Goal: Register for event/course

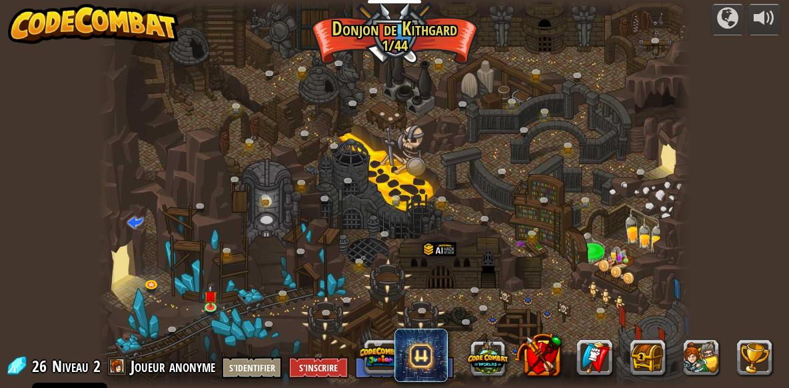
select select "fr"
click at [214, 304] on img at bounding box center [210, 290] width 13 height 31
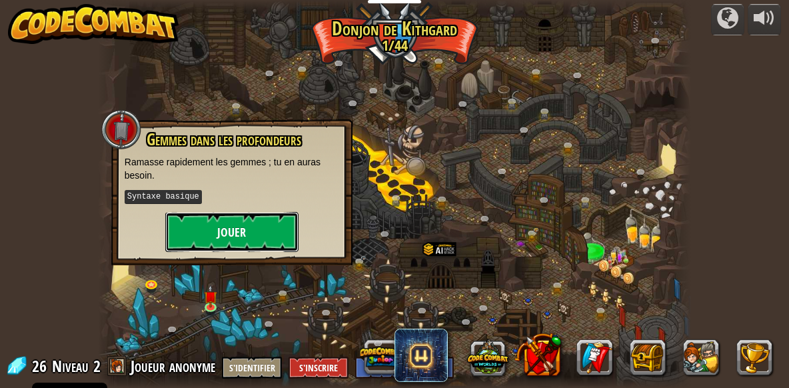
click at [221, 229] on button "Jouer" at bounding box center [231, 232] width 133 height 40
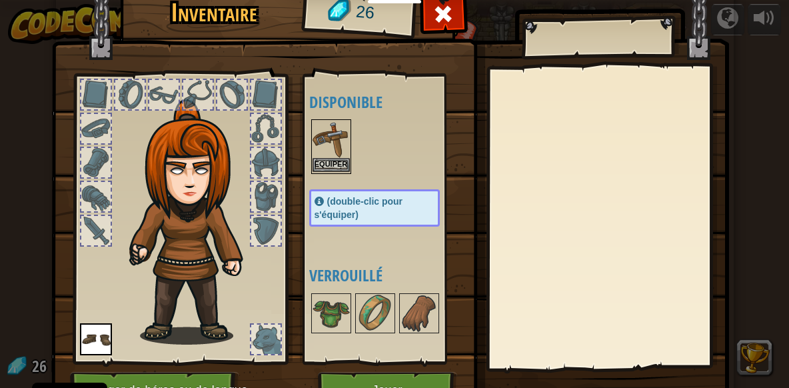
click at [346, 157] on img at bounding box center [330, 139] width 37 height 37
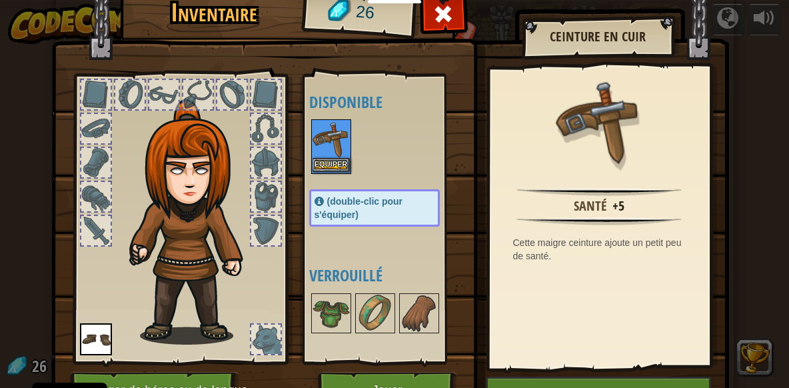
click at [345, 138] on img at bounding box center [330, 139] width 37 height 37
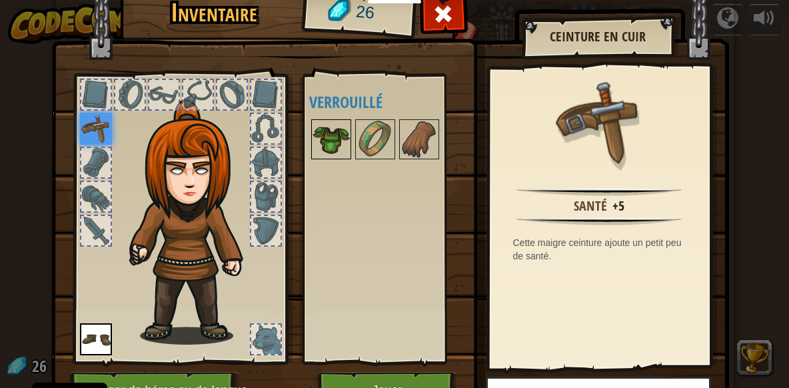
click at [342, 142] on img at bounding box center [330, 139] width 37 height 37
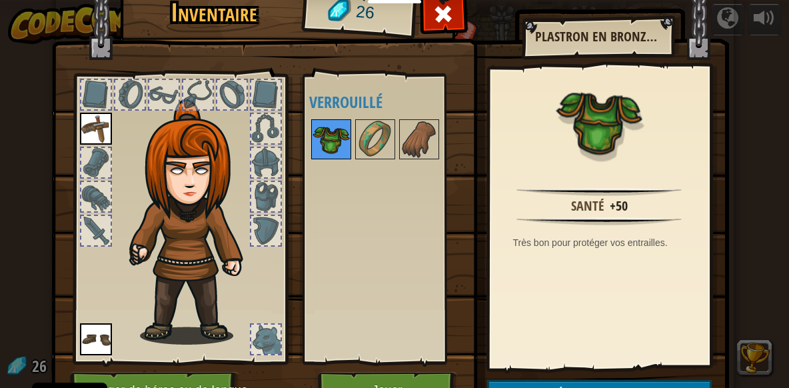
click at [342, 143] on img at bounding box center [330, 139] width 37 height 37
click at [368, 139] on img at bounding box center [374, 139] width 37 height 37
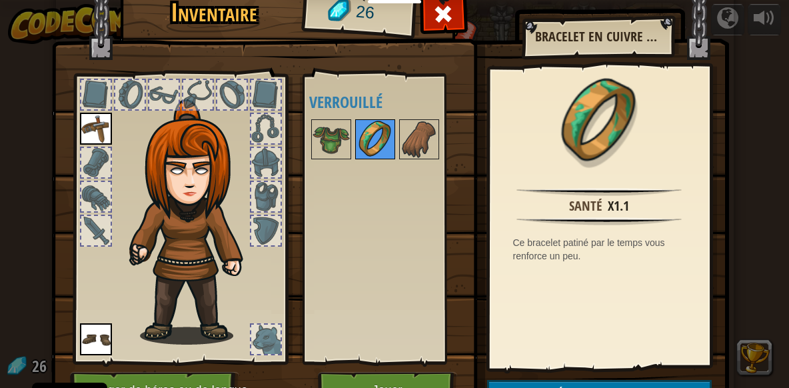
click at [368, 139] on img at bounding box center [374, 139] width 37 height 37
click at [420, 139] on img at bounding box center [418, 139] width 37 height 37
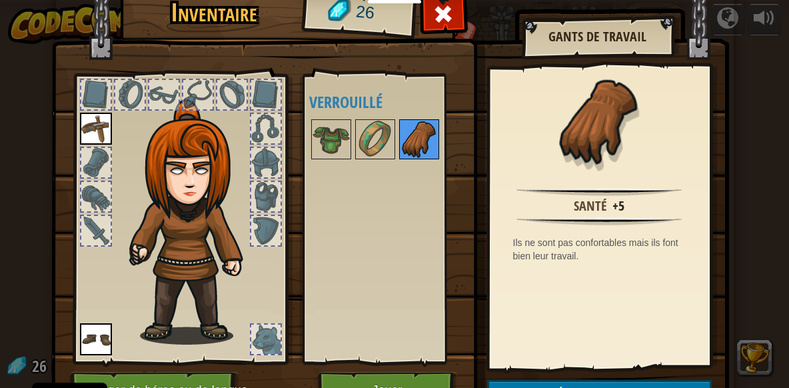
click at [422, 138] on img at bounding box center [418, 139] width 37 height 37
click at [97, 342] on img at bounding box center [96, 339] width 32 height 32
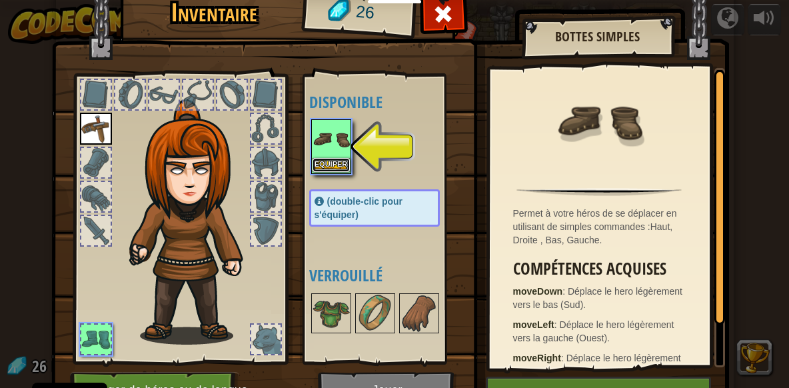
click at [334, 158] on button "Equiper" at bounding box center [330, 165] width 37 height 14
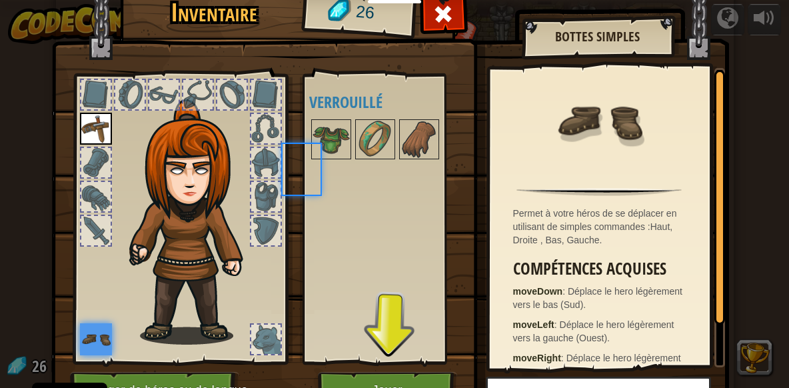
click at [334, 158] on div at bounding box center [331, 139] width 40 height 40
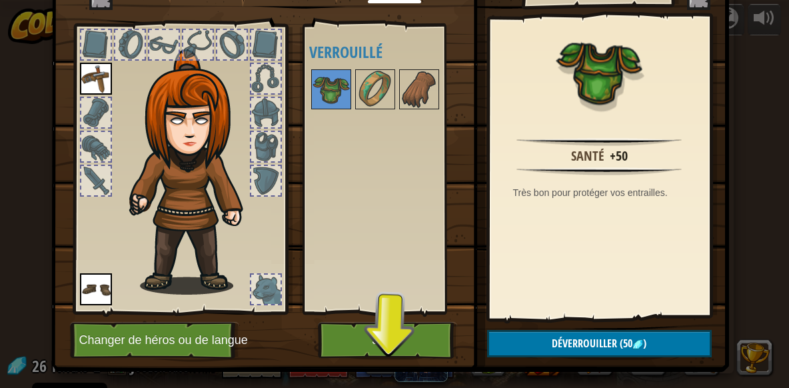
scroll to position [72, 0]
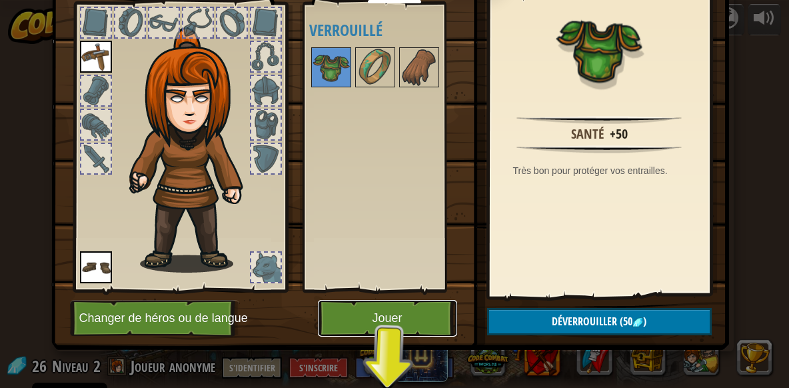
click at [418, 318] on button "Jouer" at bounding box center [387, 318] width 139 height 37
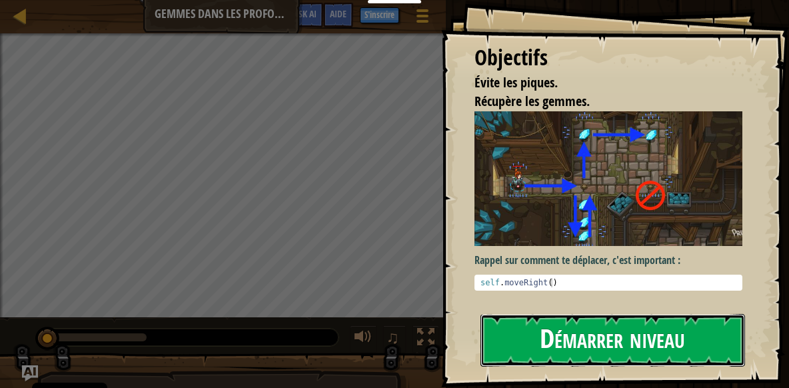
click at [598, 326] on button "Démarrer niveau" at bounding box center [612, 340] width 264 height 53
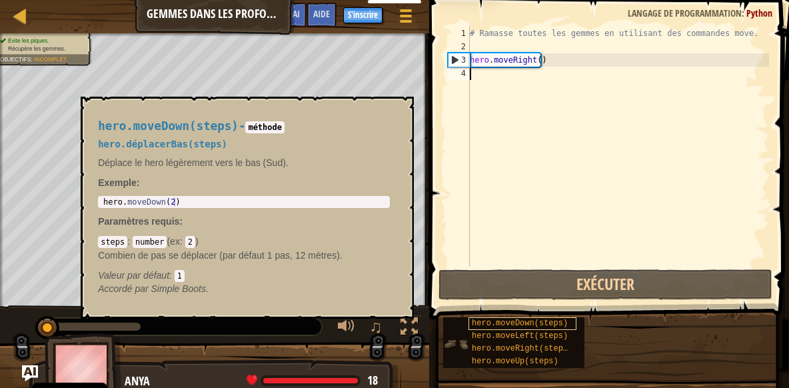
click at [534, 324] on span "hero.moveDown(steps)" at bounding box center [520, 322] width 96 height 9
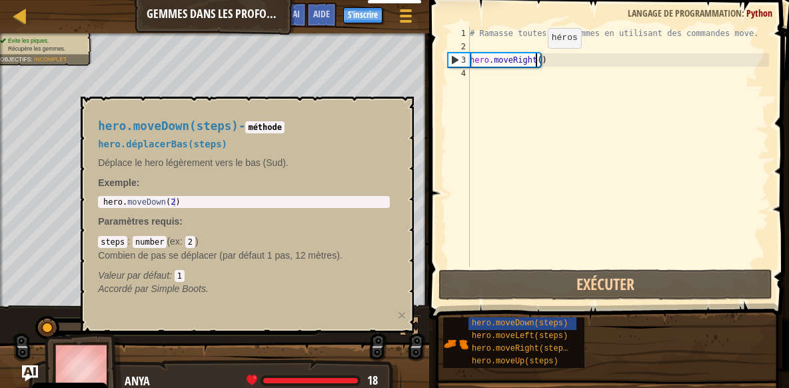
click at [536, 61] on div "# Ramasse toutes les gemmes en utilisant des commandes move. hero . moveRight (…" at bounding box center [618, 160] width 302 height 266
type textarea "hero.moveRight(1)"
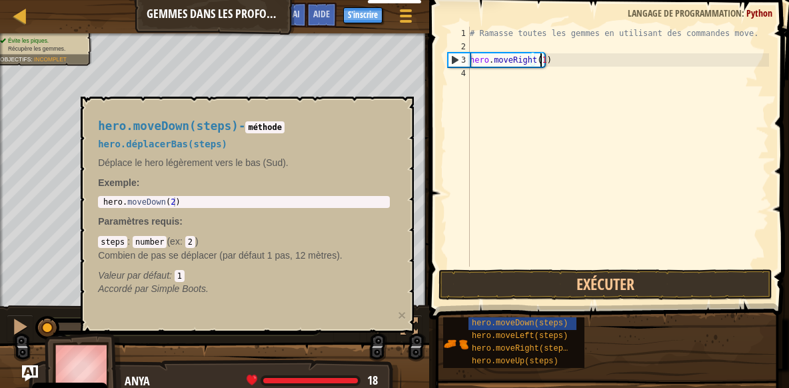
scroll to position [6, 5]
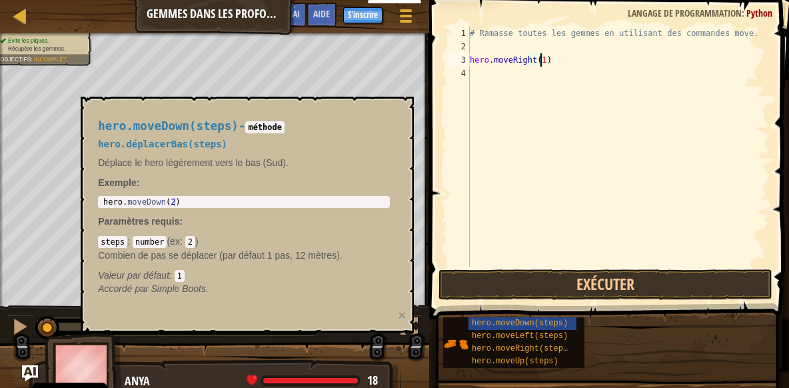
click at [492, 75] on div "# Ramasse toutes les gemmes en utilisant des commandes move. hero . moveRight (…" at bounding box center [618, 160] width 302 height 266
click at [534, 327] on span "hero.moveDown(steps)" at bounding box center [520, 322] width 96 height 9
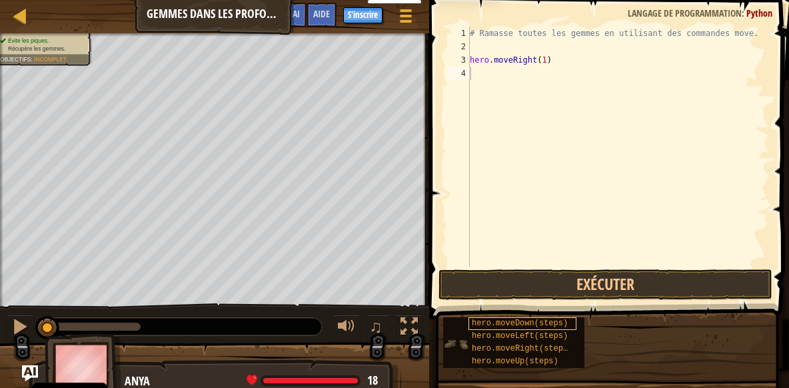
click at [530, 322] on span "hero.moveDown(steps)" at bounding box center [520, 322] width 96 height 9
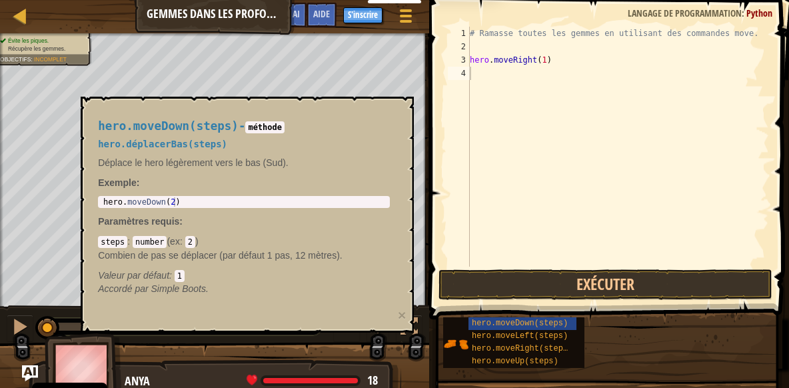
drag, startPoint x: 98, startPoint y: 202, endPoint x: 171, endPoint y: 200, distance: 73.3
click at [171, 200] on div "1 hero . moveDown ( 2 ) ההההההההההההההההההההההההההההההההההההההההההההההההההההההה…" at bounding box center [244, 202] width 292 height 12
type textarea "hero.moveDown(2)"
drag, startPoint x: 173, startPoint y: 203, endPoint x: 98, endPoint y: 196, distance: 75.6
click at [101, 197] on div "hero . moveDown ( 2 )" at bounding box center [244, 201] width 286 height 9
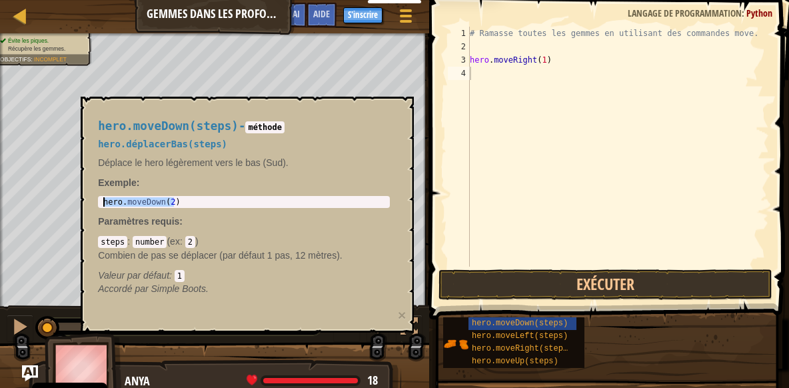
click at [497, 79] on div "# Ramasse toutes les gemmes en utilisant des commandes move. hero . moveRight (…" at bounding box center [618, 160] width 302 height 266
type textarea "h"
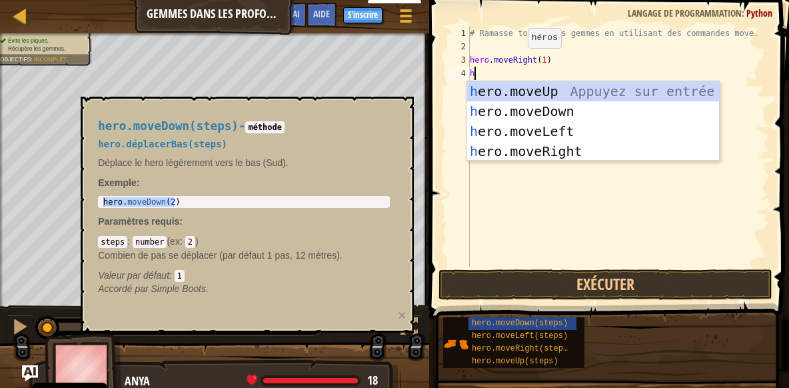
scroll to position [6, 0]
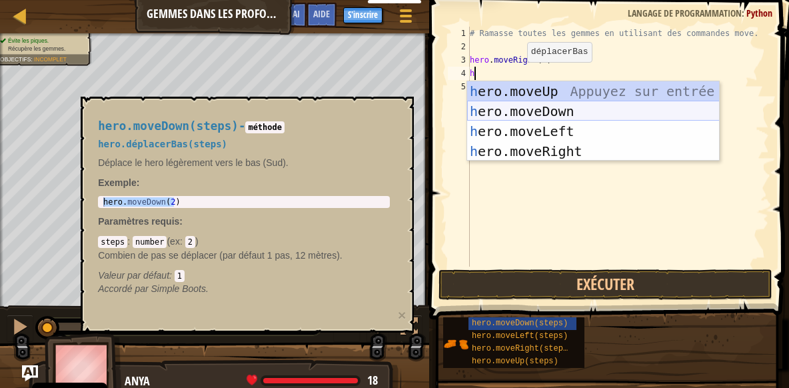
click at [541, 117] on div "h ero.moveUp Appuyez sur entrée h ero.moveDown Appuyez sur entrée h ero.moveLef…" at bounding box center [593, 141] width 252 height 120
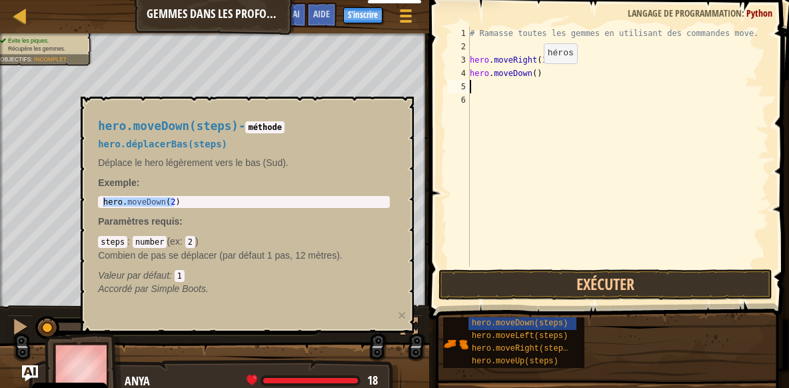
click at [530, 75] on div "# Ramasse toutes les gemmes en utilisant des commandes move. hero . moveRight (…" at bounding box center [618, 160] width 302 height 266
type textarea "hero.moveDown(1)"
click at [481, 89] on div "# Ramasse toutes les gemmes en utilisant des commandes move. hero . moveRight (…" at bounding box center [618, 160] width 302 height 266
type textarea "h"
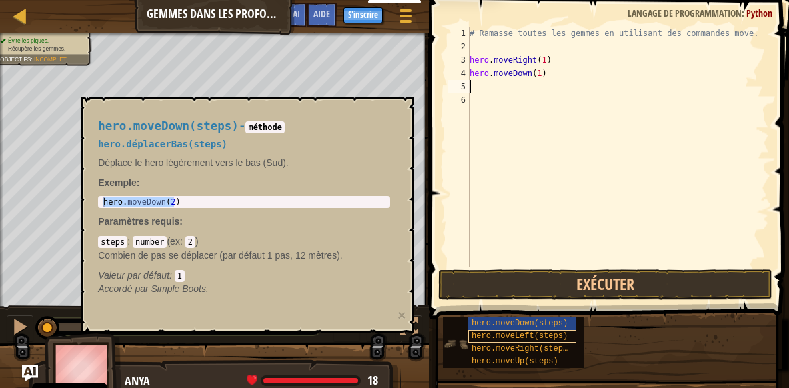
scroll to position [6, 0]
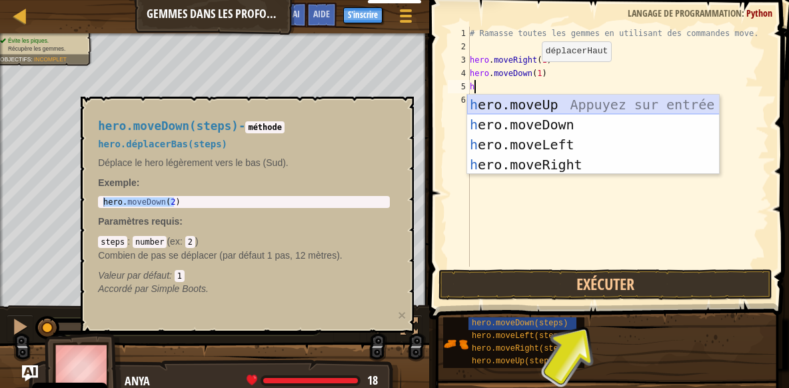
click at [572, 98] on div "h ero.moveUp Appuyez sur entrée h ero.moveDown Appuyez sur entrée h ero.moveLef…" at bounding box center [593, 155] width 252 height 120
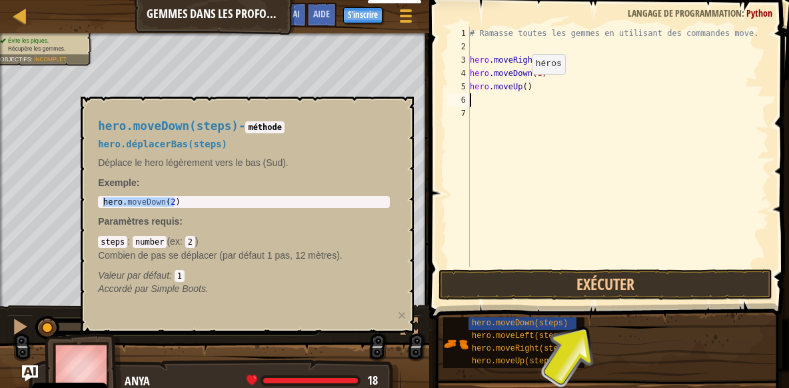
click at [520, 87] on div "# Ramasse toutes les gemmes en utilisant des commandes move. hero . moveRight (…" at bounding box center [618, 160] width 302 height 266
type textarea "hero.moveUp(1)"
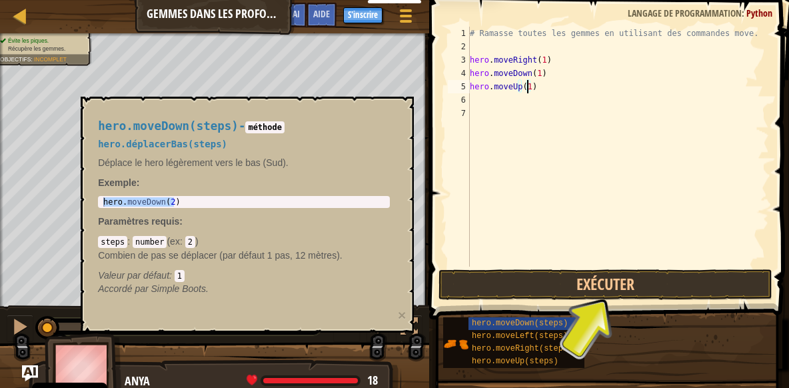
click at [513, 99] on div "# Ramasse toutes les gemmes en utilisant des commandes move. hero . moveRight (…" at bounding box center [618, 160] width 302 height 266
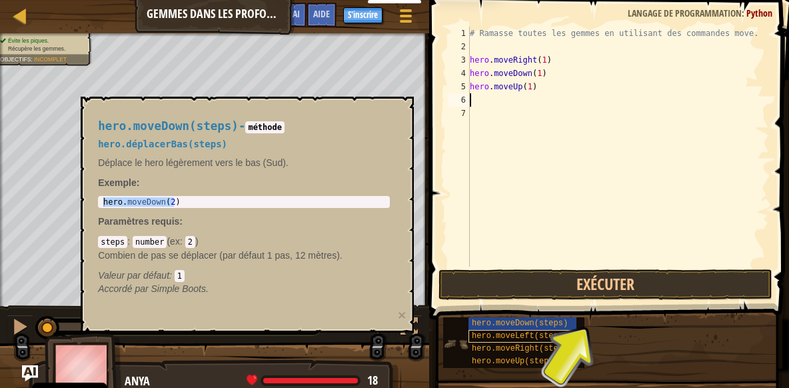
click at [538, 340] on span "hero.moveLeft(steps)" at bounding box center [520, 335] width 96 height 9
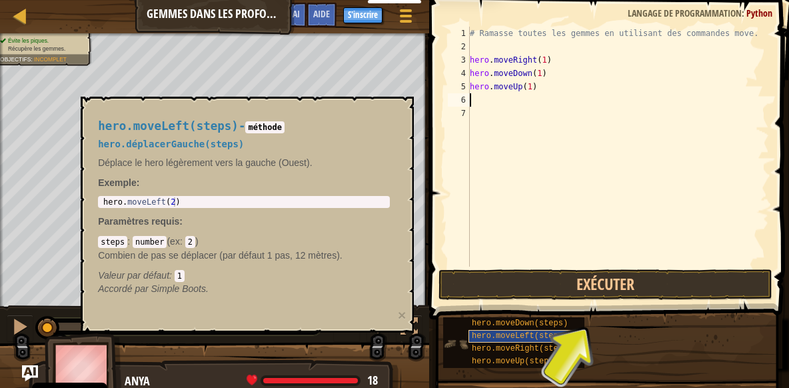
click at [538, 337] on span "hero.moveLeft(steps)" at bounding box center [520, 335] width 96 height 9
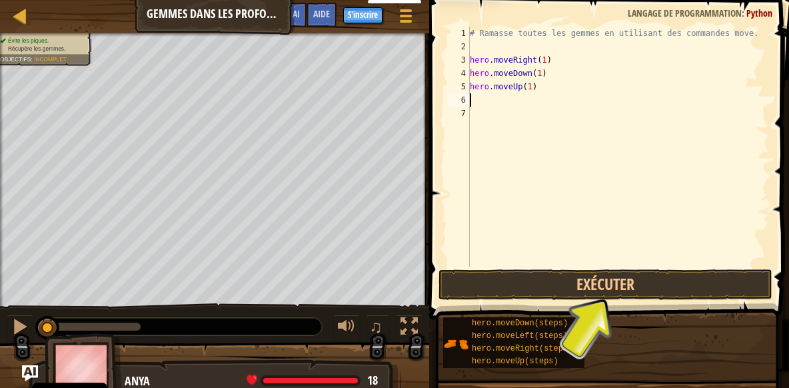
type textarea "H"
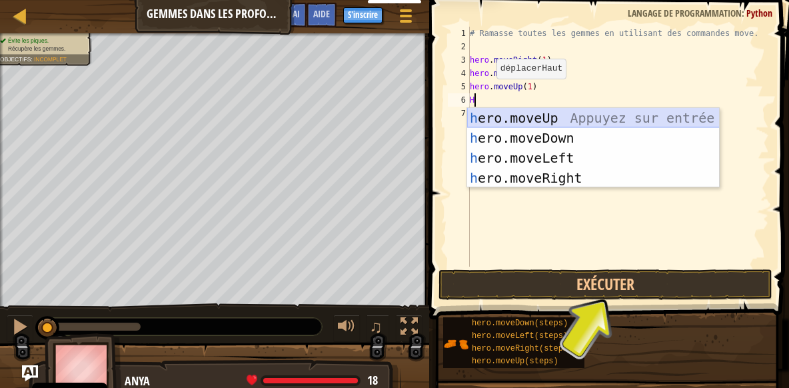
click at [517, 126] on div "h ero.moveUp Appuyez sur entrée h ero.moveDown Appuyez sur entrée h ero.moveLef…" at bounding box center [593, 168] width 252 height 120
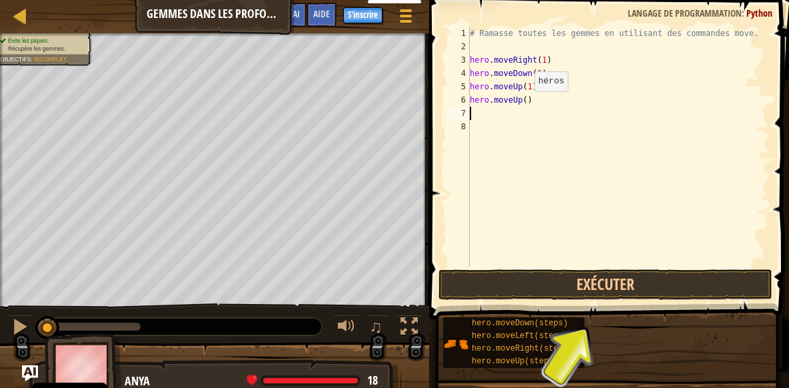
click at [523, 105] on div "# Ramasse toutes les gemmes en utilisant des commandes move. hero . moveRight (…" at bounding box center [618, 160] width 302 height 266
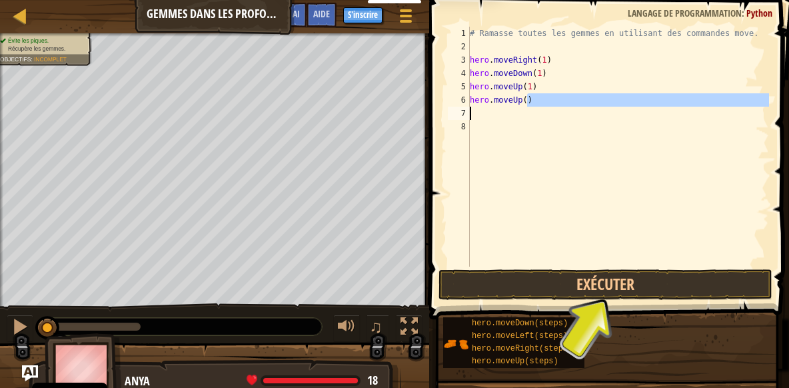
drag, startPoint x: 529, startPoint y: 103, endPoint x: 460, endPoint y: 107, distance: 68.7
click at [467, 107] on div "# Ramasse toutes les gemmes en utilisant des commandes move. hero . moveRight (…" at bounding box center [618, 147] width 302 height 240
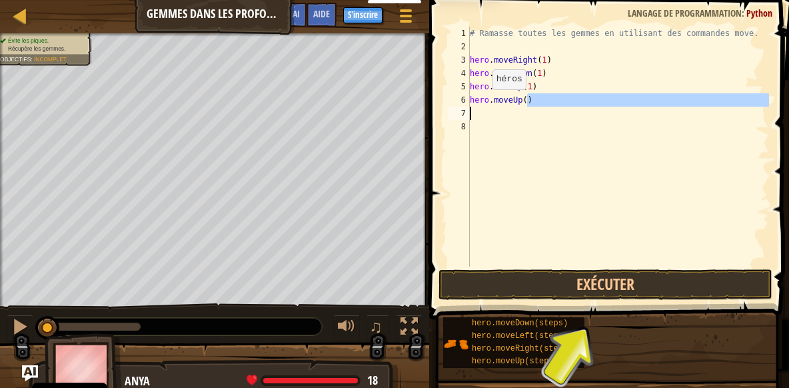
click at [481, 103] on div "# Ramasse toutes les gemmes en utilisant des commandes move. hero . moveRight (…" at bounding box center [618, 160] width 302 height 266
type textarea "hero.moveUp()"
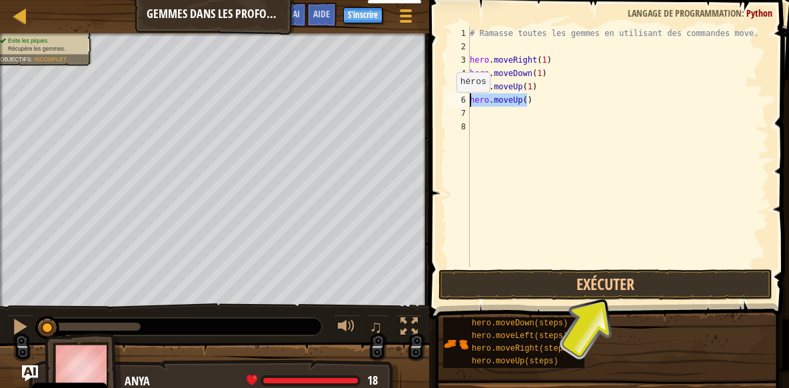
drag, startPoint x: 528, startPoint y: 105, endPoint x: 445, endPoint y: 105, distance: 82.6
click at [467, 105] on div "# Ramasse toutes les gemmes en utilisant des commandes move. hero . moveRight (…" at bounding box center [618, 147] width 302 height 240
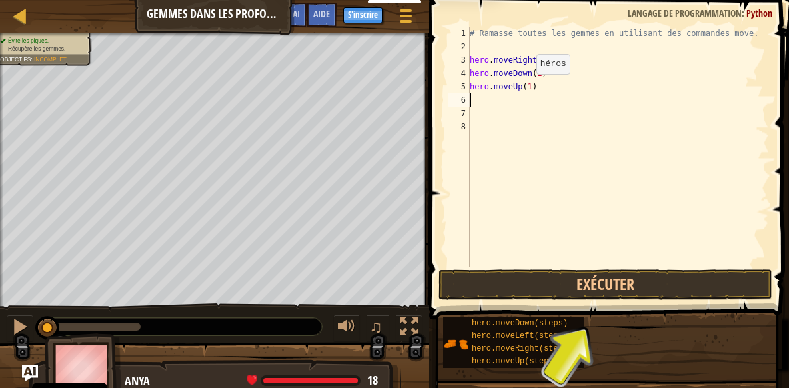
click at [526, 87] on div "# Ramasse toutes les gemmes en utilisant des commandes move. hero . moveRight (…" at bounding box center [618, 160] width 302 height 266
type textarea "hero.moveUp(2)"
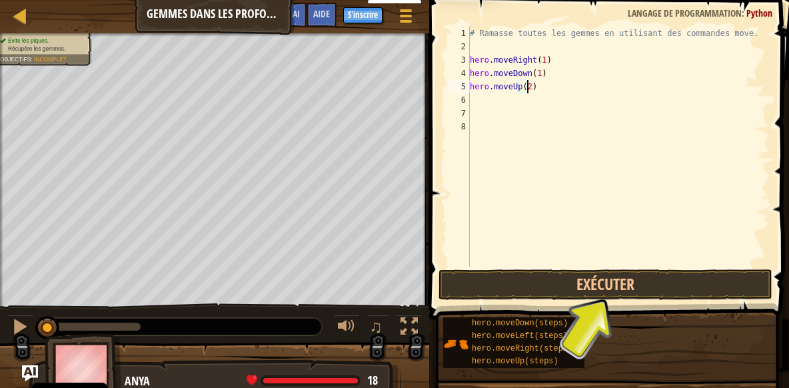
scroll to position [6, 4]
click at [511, 96] on div "# Ramasse toutes les gemmes en utilisant des commandes move. hero . moveRight (…" at bounding box center [618, 160] width 302 height 266
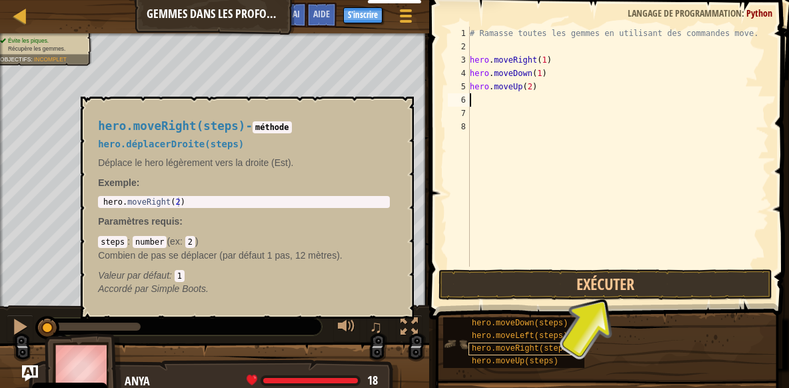
click at [535, 344] on span "hero.moveRight(steps)" at bounding box center [522, 348] width 101 height 9
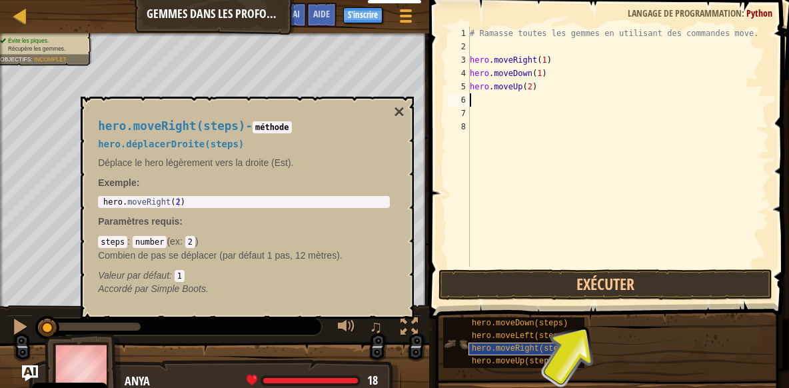
click at [517, 349] on span "hero.moveRight(steps)" at bounding box center [522, 348] width 101 height 9
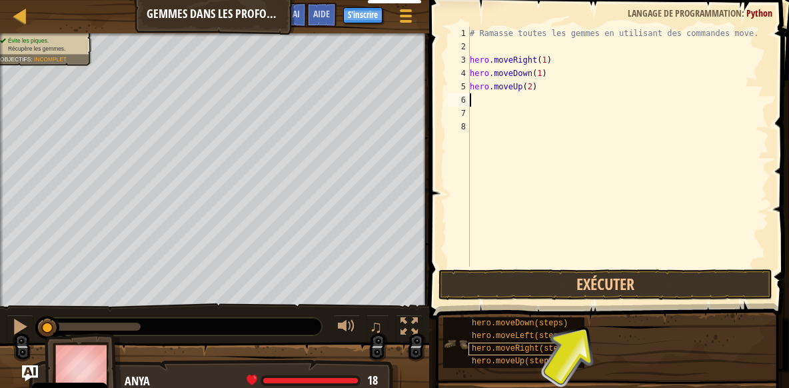
type textarea "H"
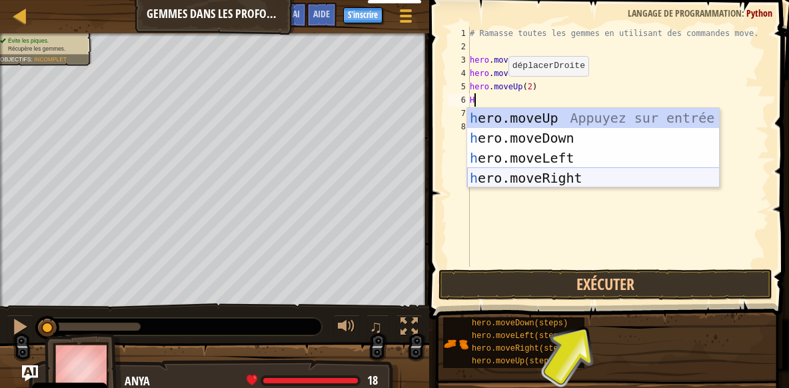
click at [538, 179] on div "h ero.moveUp Appuyez sur entrée h ero.moveDown Appuyez sur entrée h ero.moveLef…" at bounding box center [593, 168] width 252 height 120
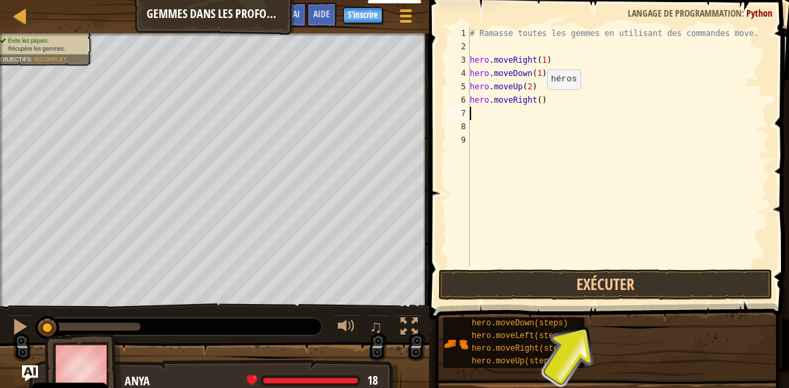
click at [535, 103] on div "# Ramasse toutes les gemmes en utilisant des commandes move. hero . moveRight (…" at bounding box center [618, 160] width 302 height 266
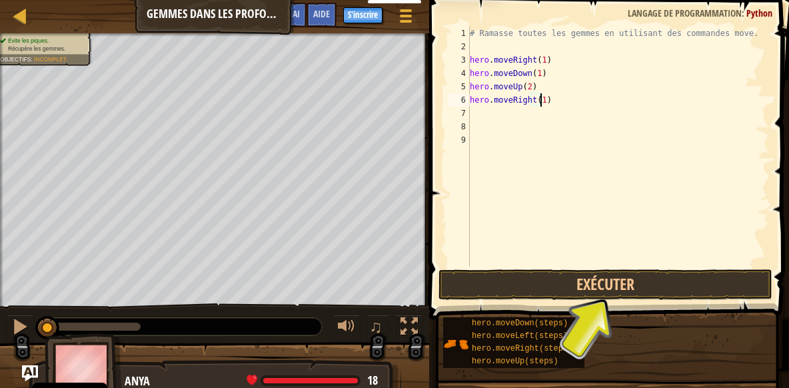
scroll to position [6, 5]
type textarea "hero.moveRight(1)"
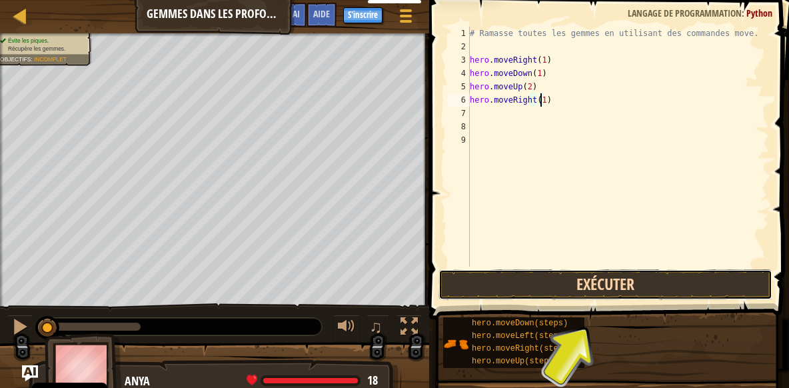
click at [582, 285] on button "Exécuter" at bounding box center [605, 284] width 334 height 31
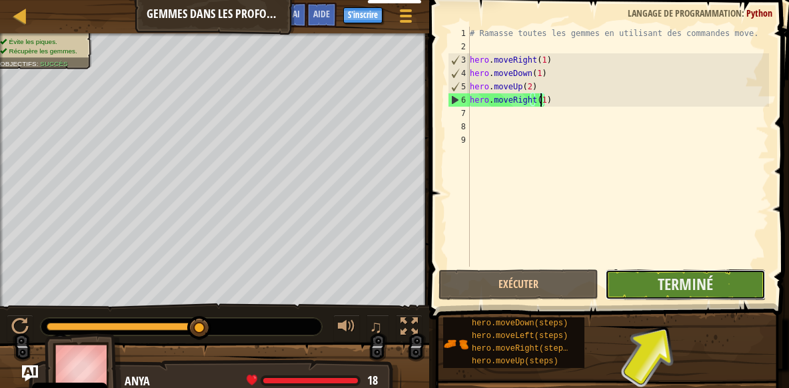
click at [651, 289] on button "Terminé" at bounding box center [685, 284] width 160 height 31
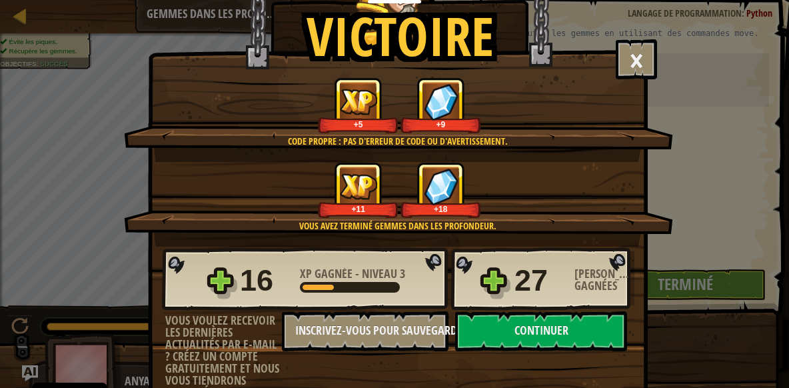
scroll to position [64, 0]
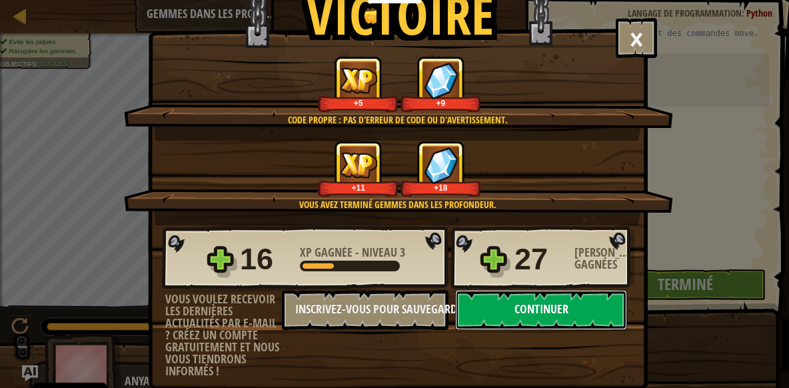
click at [538, 308] on button "Continuer" at bounding box center [541, 310] width 172 height 40
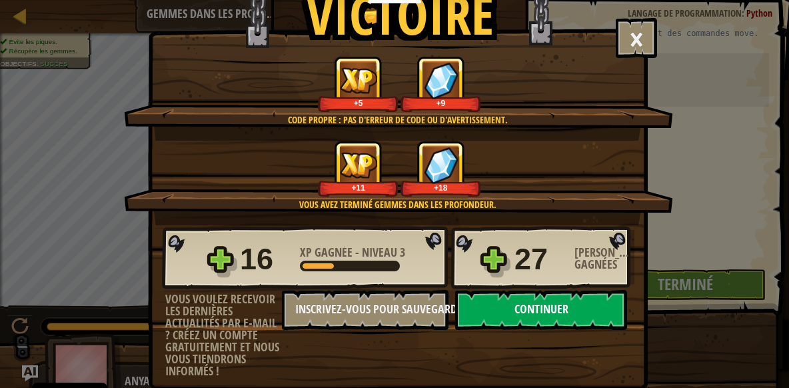
select select "fr"
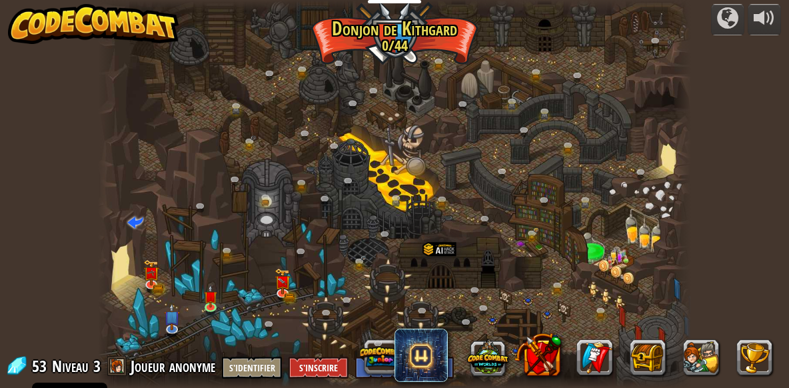
select select "fr"
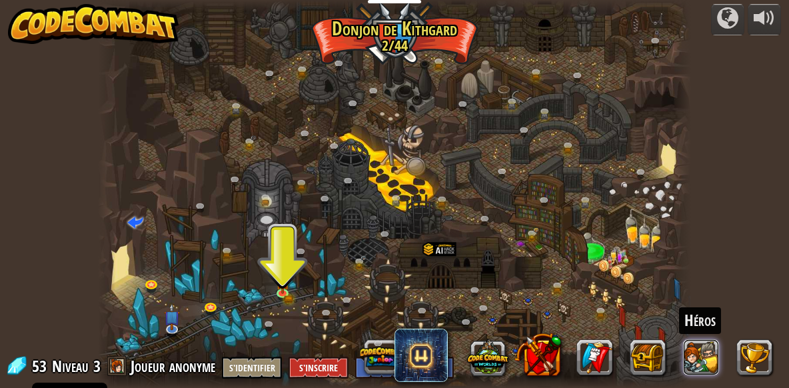
click at [706, 348] on button at bounding box center [701, 357] width 36 height 36
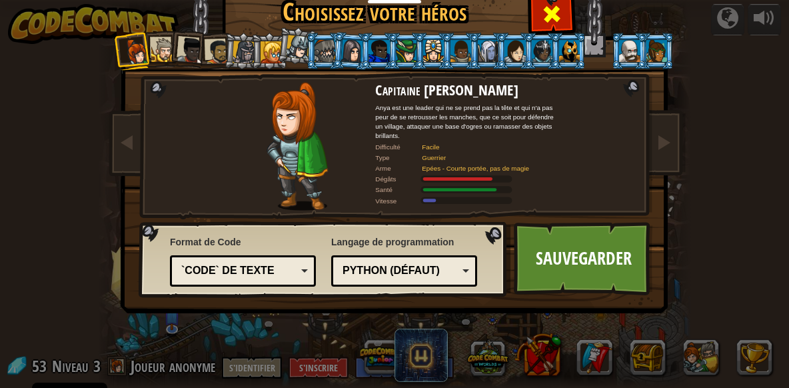
click at [563, 15] on div at bounding box center [551, 12] width 42 height 42
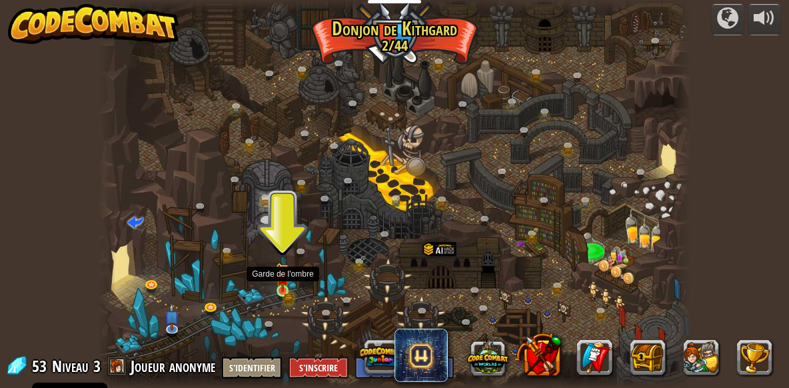
click at [281, 286] on img at bounding box center [282, 276] width 13 height 29
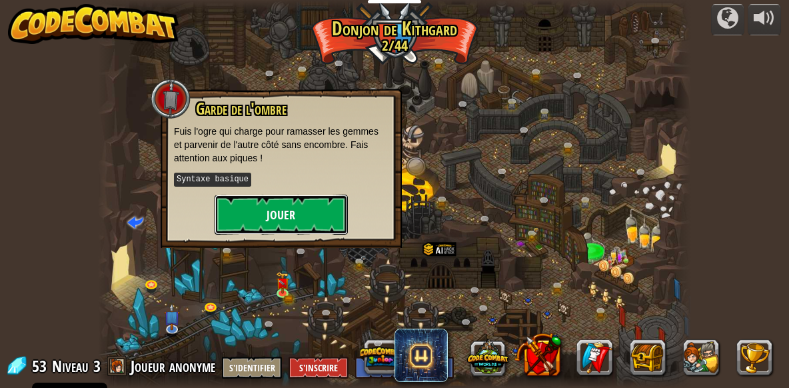
click at [300, 218] on button "Jouer" at bounding box center [280, 215] width 133 height 40
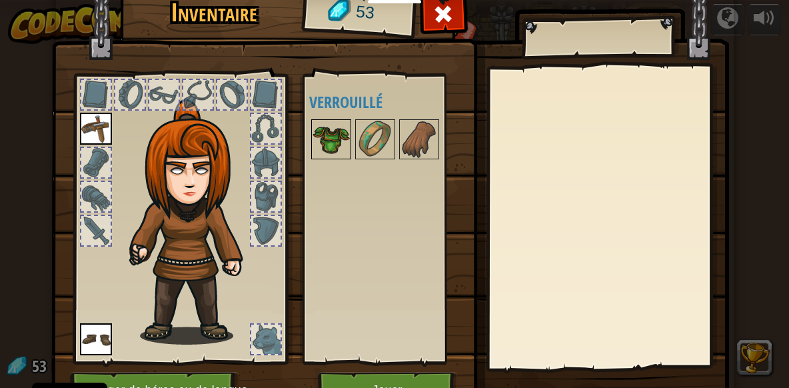
click at [330, 140] on img at bounding box center [330, 139] width 37 height 37
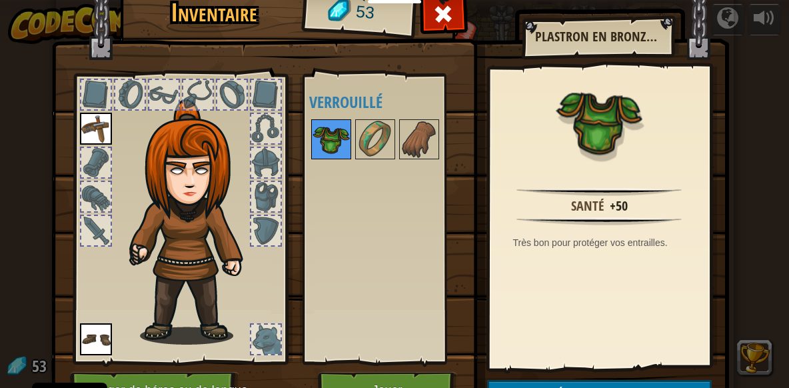
click at [330, 140] on img at bounding box center [330, 139] width 37 height 37
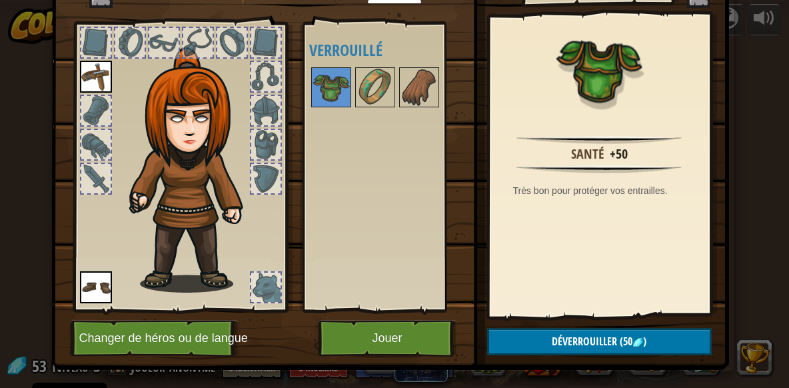
scroll to position [64, 0]
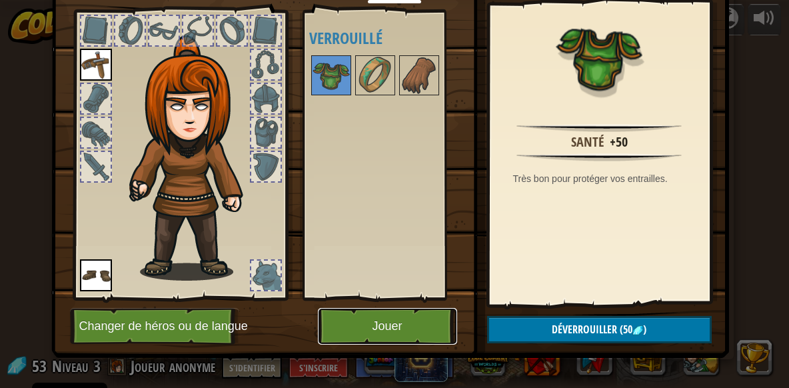
click at [414, 329] on button "Jouer" at bounding box center [387, 326] width 139 height 37
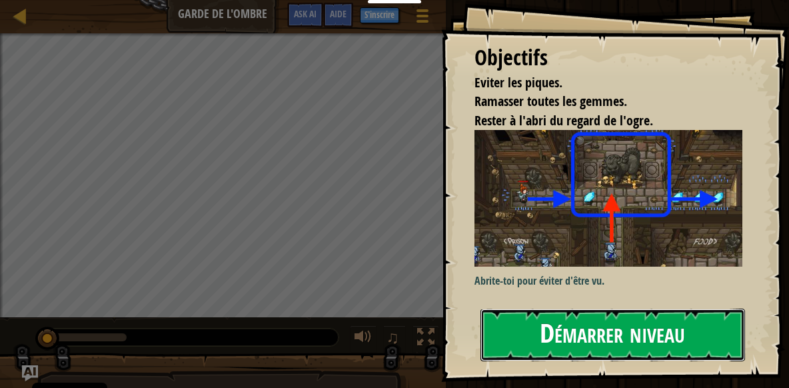
click at [610, 344] on button "Démarrer niveau" at bounding box center [612, 334] width 264 height 53
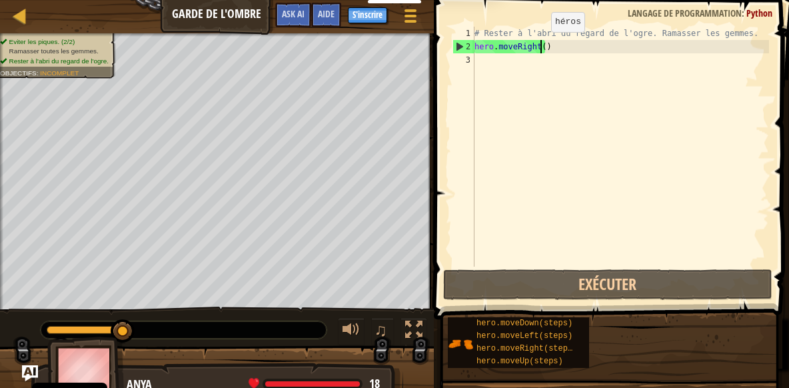
click at [540, 45] on div "# Rester à l'abri du regard de l'ogre. Ramasser les gemmes. hero . moveRight ( )" at bounding box center [620, 160] width 297 height 266
type textarea "hero.moveRight(1)"
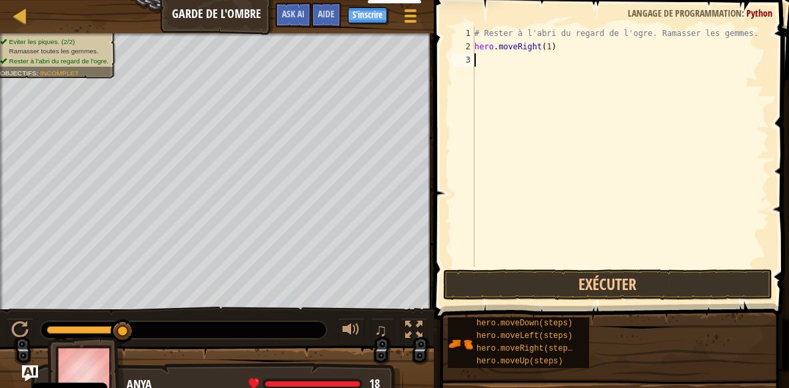
click at [489, 59] on div "# Rester à l'abri du regard de l'ogre. Ramasser les gemmes. hero . moveRight ( …" at bounding box center [620, 160] width 297 height 266
type textarea "H"
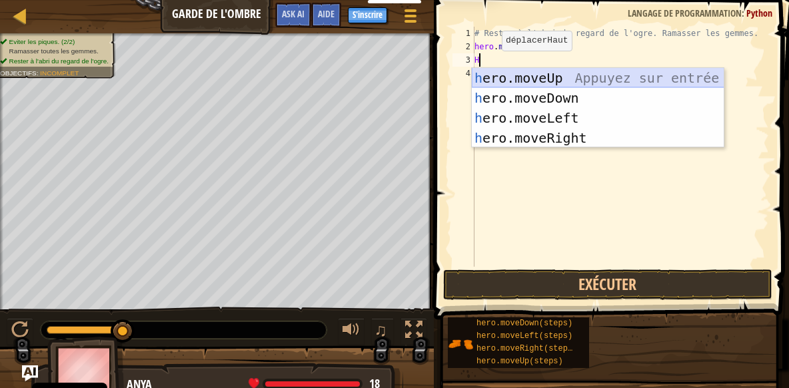
click at [554, 71] on div "h ero.moveUp Appuyez sur entrée h ero.moveDown Appuyez sur entrée h ero.moveLef…" at bounding box center [598, 128] width 252 height 120
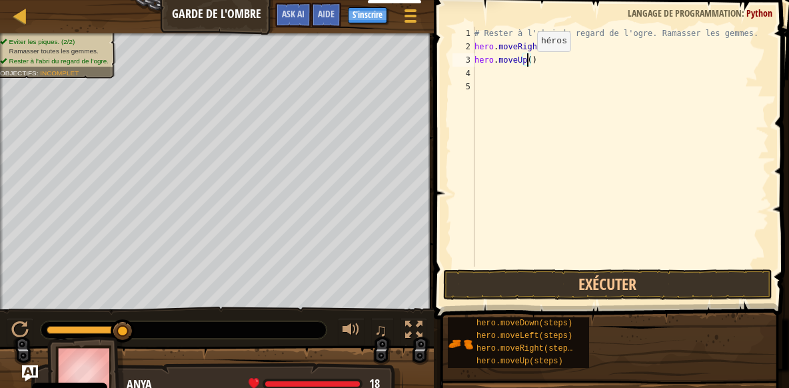
click at [526, 65] on div "# Rester à l'abri du regard de l'ogre. Ramasser les gemmes. hero . moveRight ( …" at bounding box center [620, 160] width 297 height 266
type textarea "hero.moveUp(1)"
click at [520, 79] on div "# Rester à l'abri du regard de l'ogre. Ramasser les gemmes. hero . moveRight ( …" at bounding box center [620, 160] width 297 height 266
type textarea "H"
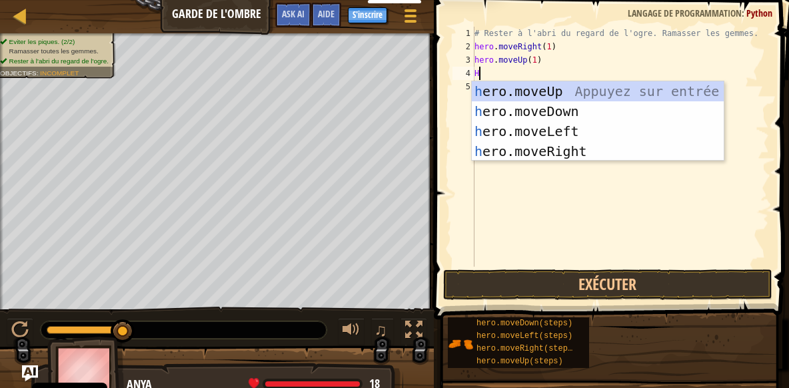
scroll to position [6, 0]
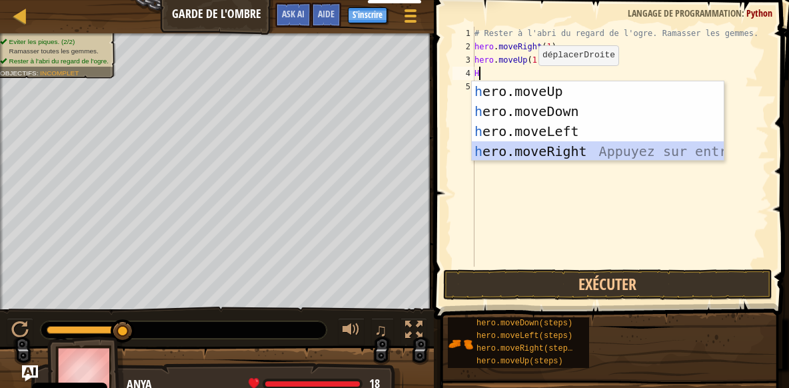
click at [553, 153] on div "h ero.moveUp Appuyez sur entrée h ero.moveDown Appuyez sur entrée h ero.moveLef…" at bounding box center [598, 141] width 252 height 120
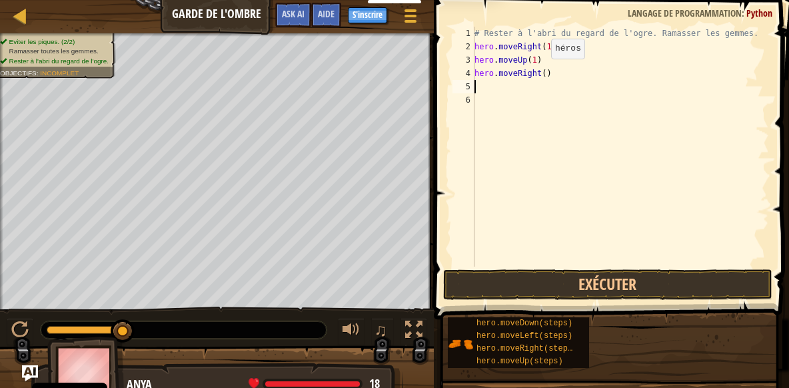
click at [540, 72] on div "# Rester à l'abri du regard de l'ogre. Ramasser les gemmes. hero . moveRight ( …" at bounding box center [620, 160] width 297 height 266
type textarea "hero.moveRight(1)"
click at [533, 83] on div "# Rester à l'abri du regard de l'ogre. Ramasser les gemmes. hero . moveRight ( …" at bounding box center [620, 160] width 297 height 266
click at [532, 88] on div "# Rester à l'abri du regard de l'ogre. Ramasser les gemmes. hero . moveRight ( …" at bounding box center [620, 160] width 297 height 266
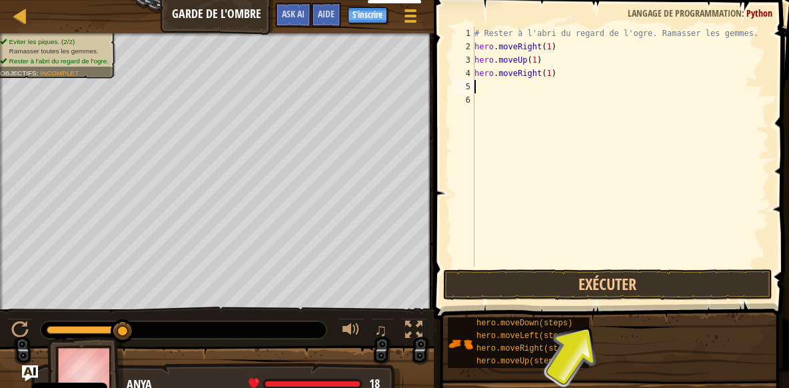
type textarea "H"
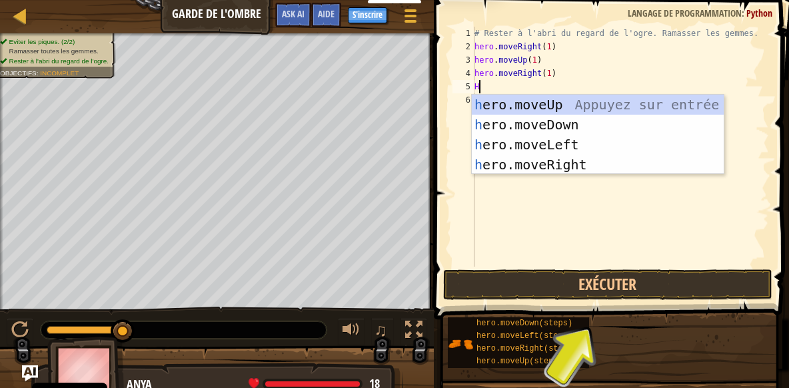
scroll to position [6, 0]
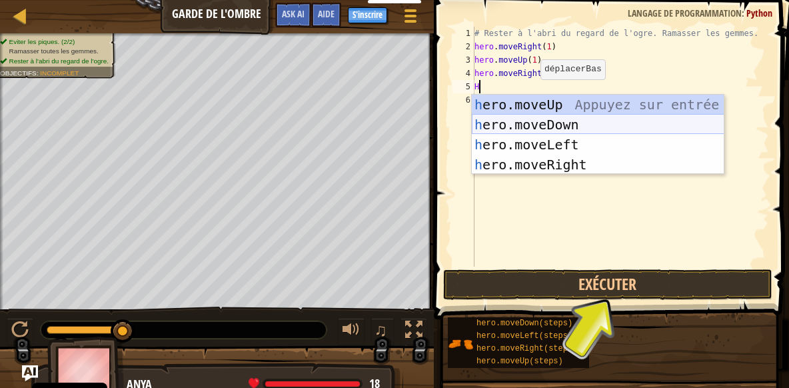
click at [532, 129] on div "h ero.moveUp Appuyez sur entrée h ero.moveDown Appuyez sur entrée h ero.moveLef…" at bounding box center [598, 155] width 252 height 120
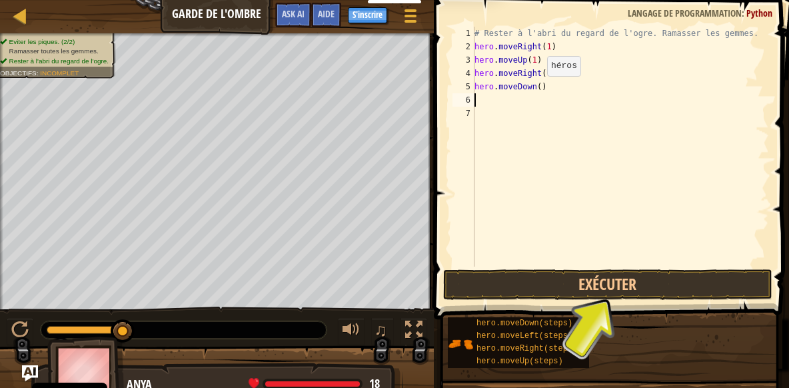
click at [536, 88] on div "# Rester à l'abri du regard de l'ogre. Ramasser les gemmes. hero . moveRight ( …" at bounding box center [620, 160] width 297 height 266
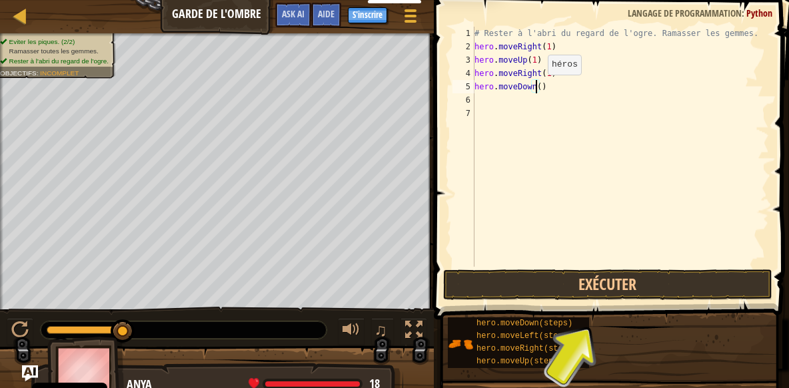
type textarea "hero.moveDown(1)"
click at [529, 97] on div "# Rester à l'abri du regard de l'ogre. Ramasser les gemmes. hero . moveRight ( …" at bounding box center [620, 160] width 297 height 266
type textarea "H"
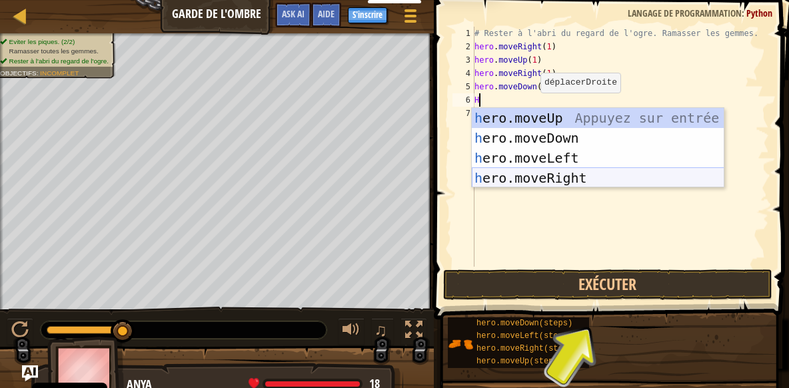
click at [557, 179] on div "h ero.moveUp Appuyez sur entrée h ero.moveDown Appuyez sur entrée h ero.moveLef…" at bounding box center [598, 168] width 252 height 120
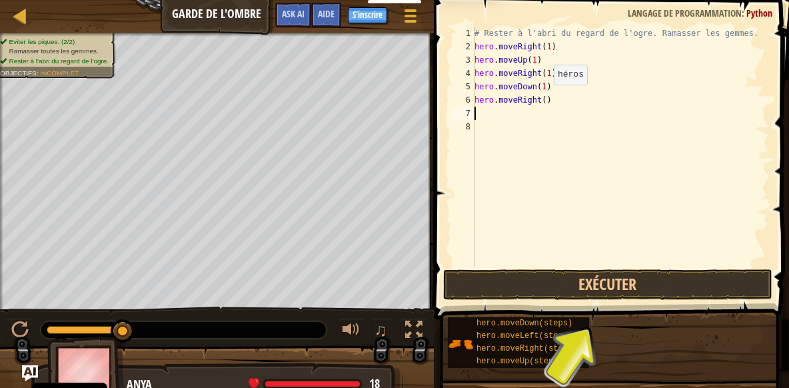
click at [542, 98] on div "# Rester à l'abri du regard de l'ogre. Ramasser les gemmes. hero . moveRight ( …" at bounding box center [620, 160] width 297 height 266
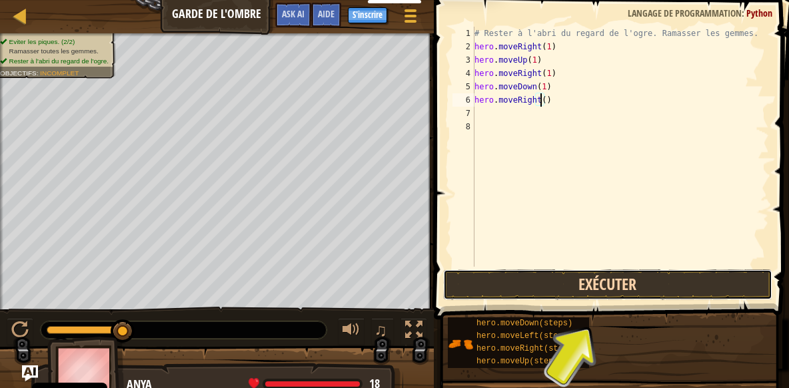
click at [588, 286] on button "Exécuter" at bounding box center [607, 284] width 329 height 31
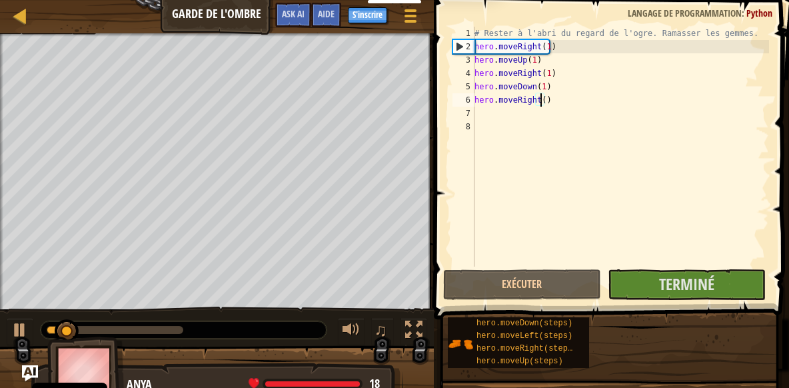
scroll to position [6, 5]
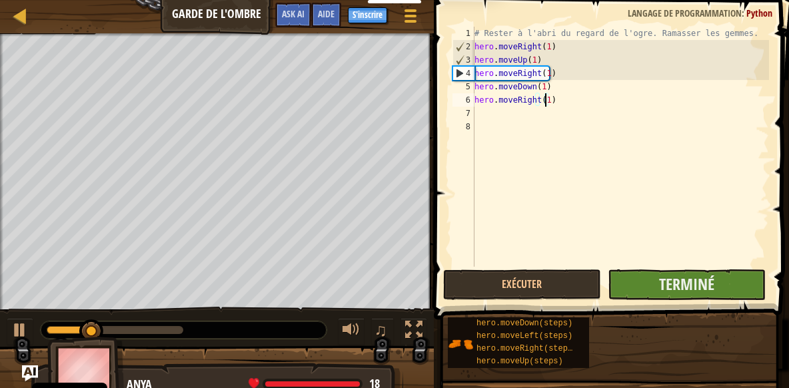
type textarea "hero.moveRight(1)"
click at [655, 288] on button "Terminé" at bounding box center [687, 284] width 158 height 31
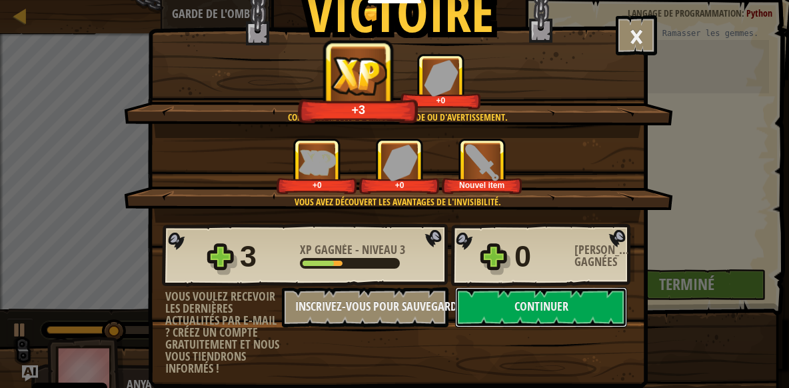
scroll to position [69, 0]
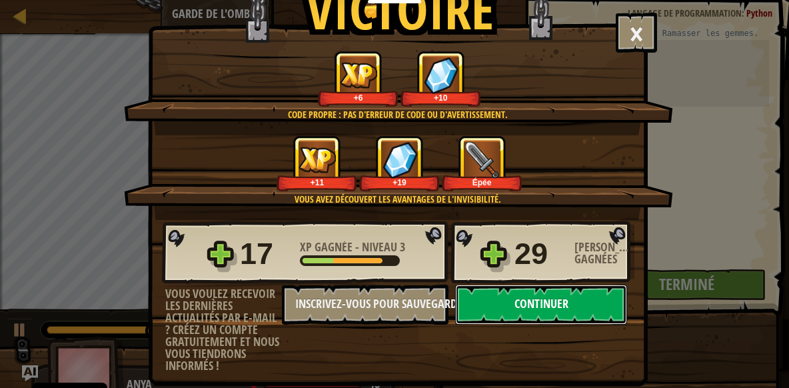
click at [541, 302] on button "Continuer" at bounding box center [541, 304] width 172 height 40
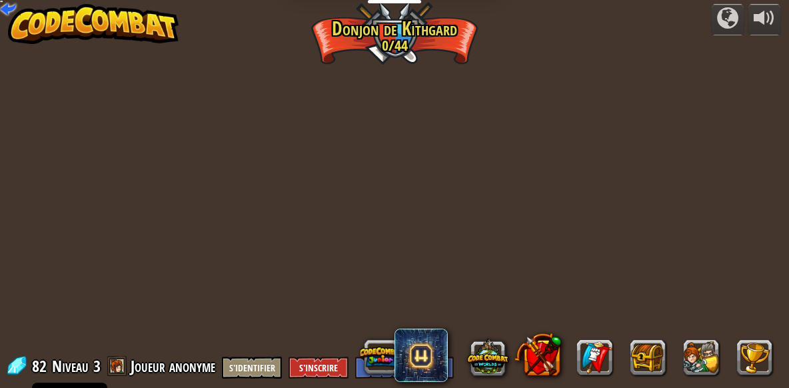
select select "fr"
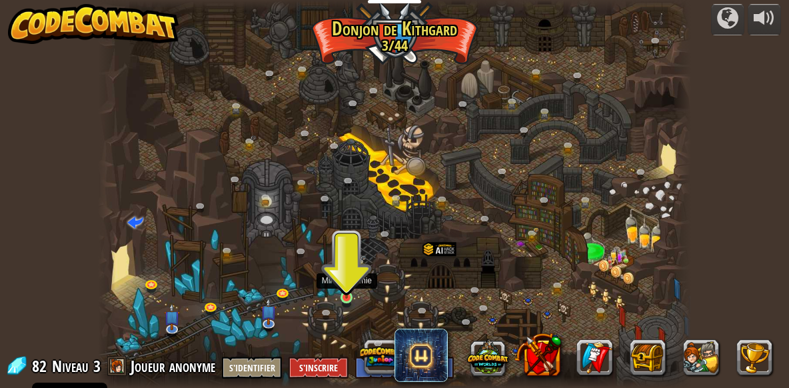
click at [352, 291] on img at bounding box center [346, 283] width 13 height 31
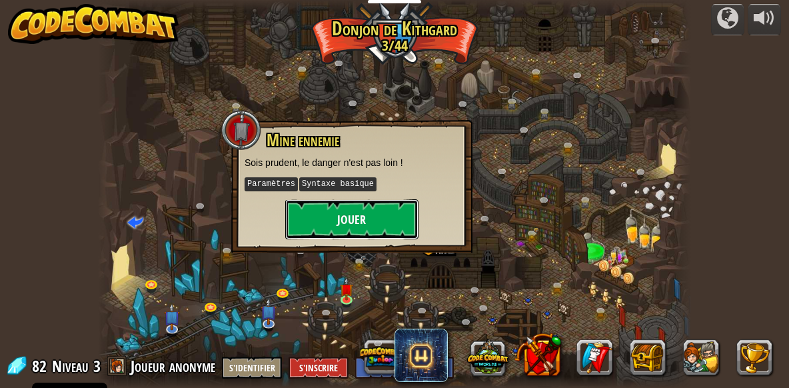
click at [366, 231] on button "Jouer" at bounding box center [351, 219] width 133 height 40
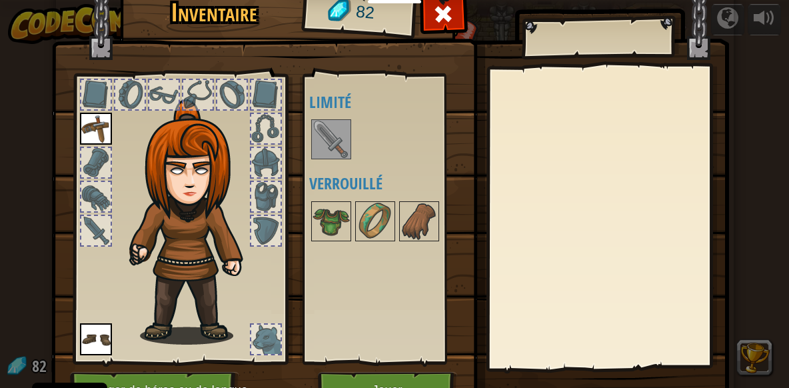
click at [336, 147] on img at bounding box center [330, 139] width 37 height 37
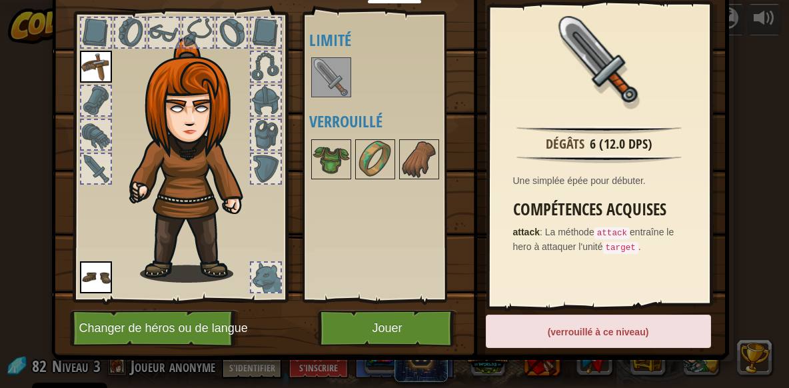
scroll to position [72, 0]
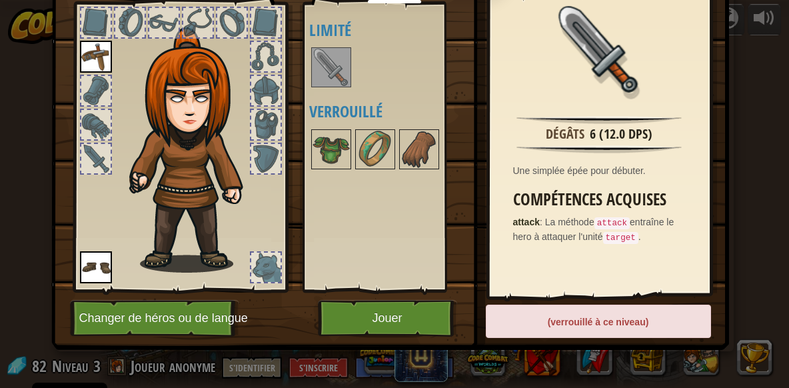
click at [85, 153] on div at bounding box center [95, 158] width 29 height 29
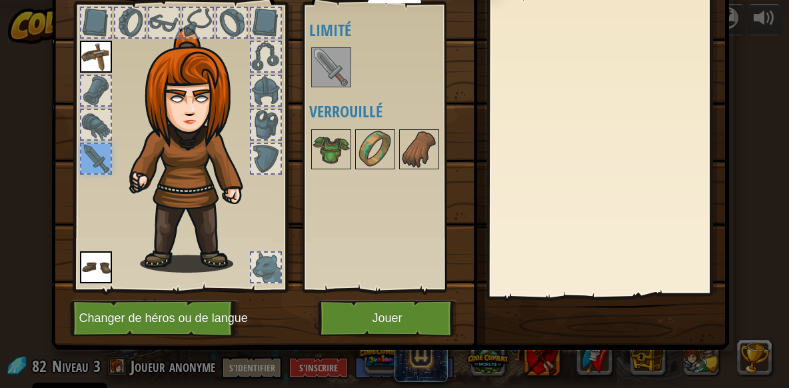
drag, startPoint x: 340, startPoint y: 66, endPoint x: 216, endPoint y: 70, distance: 124.0
click at [241, 61] on div "Inventaire 82 Disponible Equiper Equiper (double-clic pour s'équiper) Limité Ve…" at bounding box center [394, 131] width 677 height 440
click at [335, 139] on img at bounding box center [330, 149] width 37 height 37
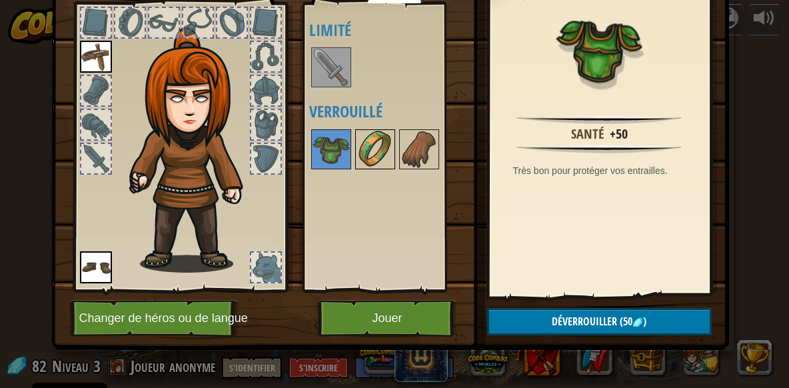
click at [358, 153] on img at bounding box center [374, 149] width 37 height 37
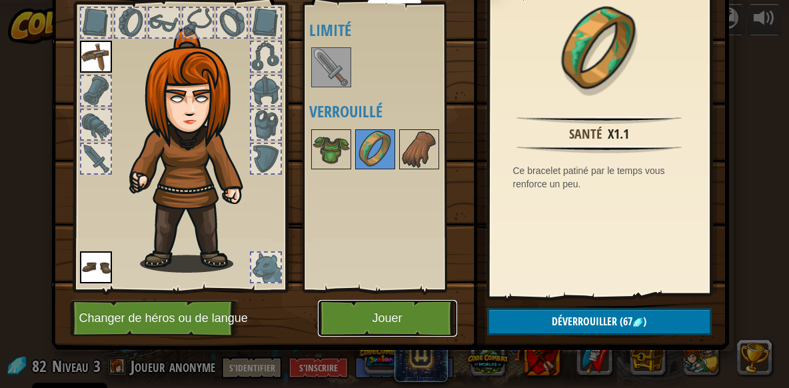
click at [393, 318] on button "Jouer" at bounding box center [387, 318] width 139 height 37
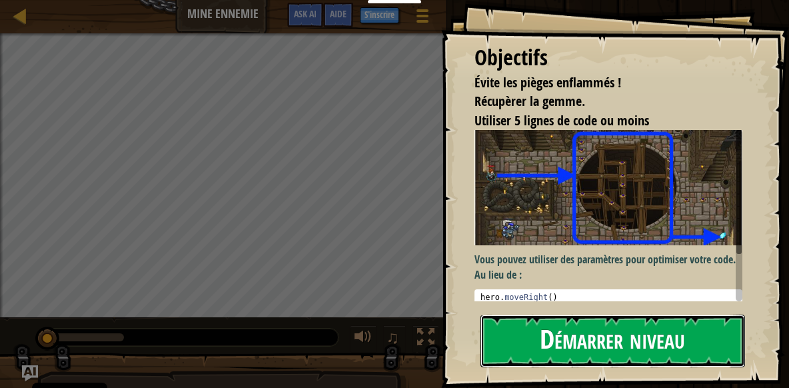
click at [606, 328] on button "Démarrer niveau" at bounding box center [612, 340] width 264 height 53
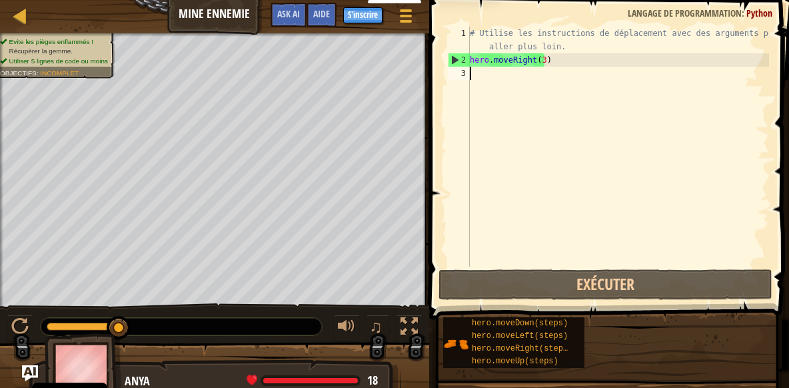
type textarea "H"
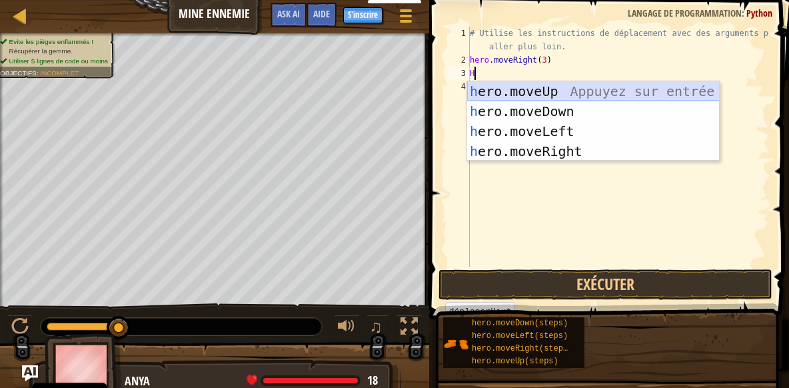
click at [522, 94] on div "h ero.moveUp Appuyez sur entrée h ero.moveDown Appuyez sur entrée h ero.moveLef…" at bounding box center [593, 141] width 252 height 120
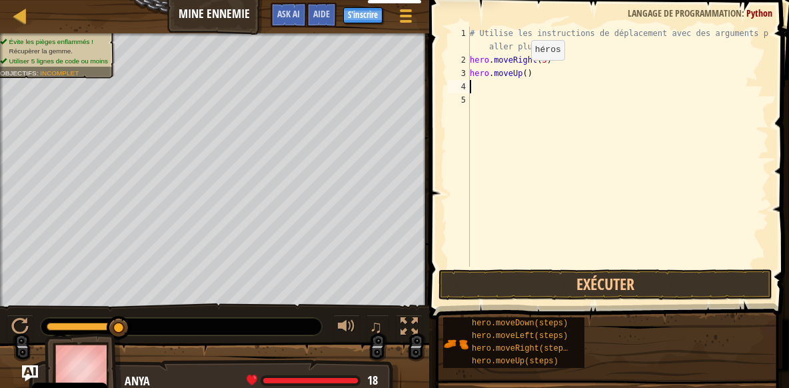
click at [517, 72] on div "# Utilise les instructions de déplacement avec des arguments pour aller plus lo…" at bounding box center [618, 167] width 302 height 280
click at [525, 75] on div "# Utilise les instructions de déplacement avec des arguments pour aller plus lo…" at bounding box center [618, 167] width 302 height 280
click at [522, 75] on div "# Utilise les instructions de déplacement avec des arguments pour aller plus lo…" at bounding box center [618, 167] width 302 height 280
type textarea "hero.moveUp(1)"
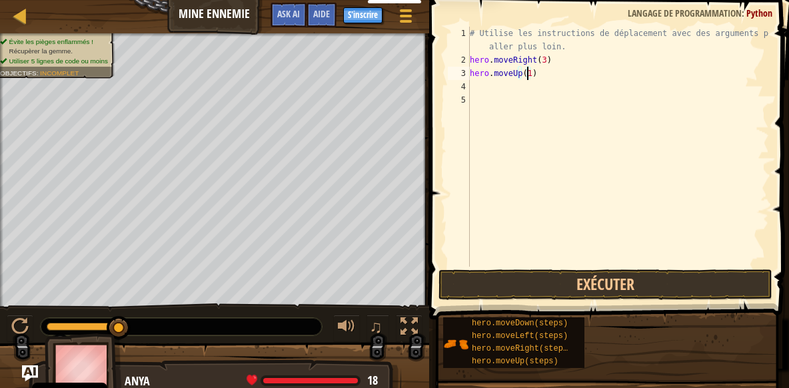
click at [509, 87] on div "# Utilise les instructions de déplacement avec des arguments pour aller plus lo…" at bounding box center [618, 167] width 302 height 280
type textarea "H"
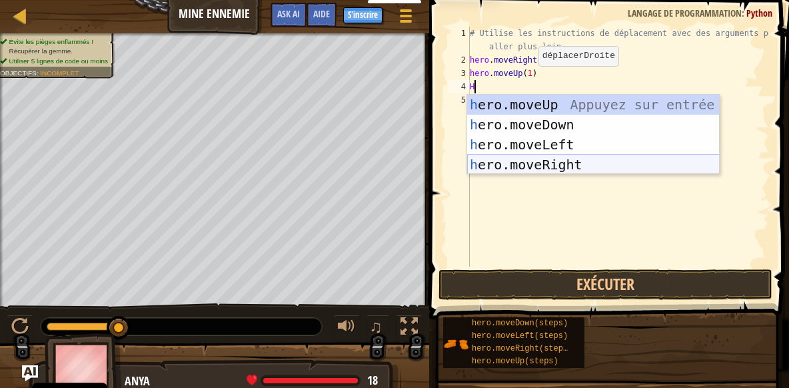
click at [559, 166] on div "h ero.moveUp Appuyez sur entrée h ero.moveDown Appuyez sur entrée h ero.moveLef…" at bounding box center [593, 155] width 252 height 120
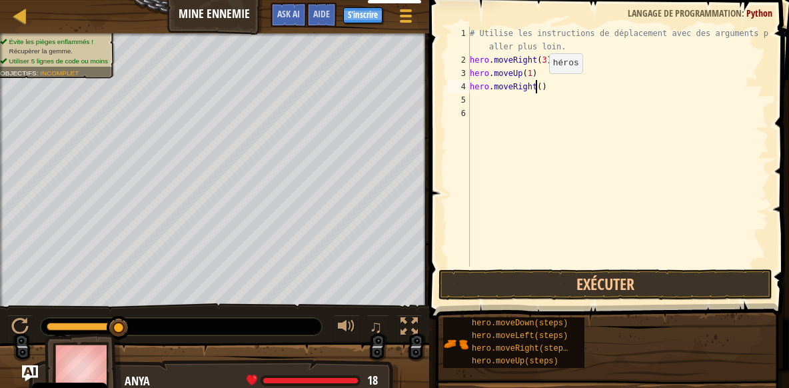
click at [538, 87] on div "# Utilise les instructions de déplacement avec des arguments pour aller plus lo…" at bounding box center [618, 167] width 302 height 280
type textarea "hero.moveRight(1)"
click at [504, 103] on div "# Utilise les instructions de déplacement avec des arguments pour aller plus lo…" at bounding box center [618, 167] width 302 height 280
type textarea "H"
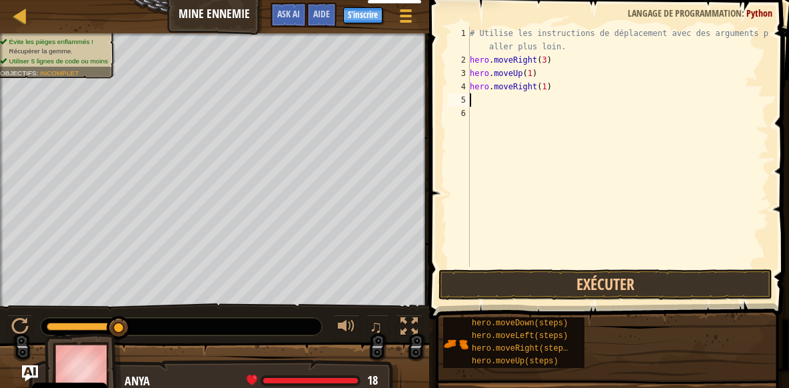
scroll to position [6, 0]
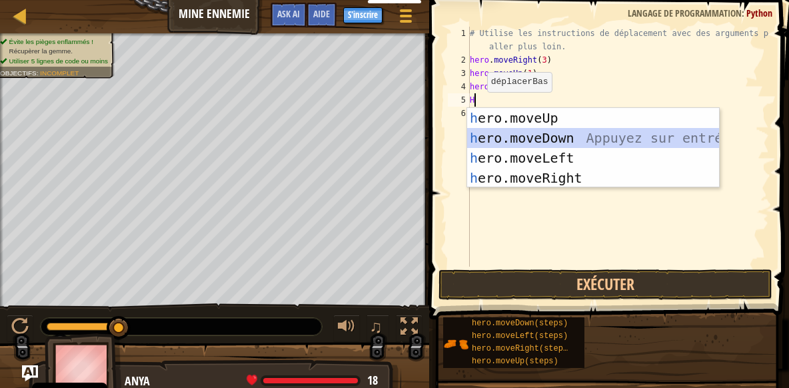
click at [547, 135] on div "h ero.moveUp Appuyez sur entrée h ero.moveDown Appuyez sur entrée h ero.moveLef…" at bounding box center [593, 168] width 252 height 120
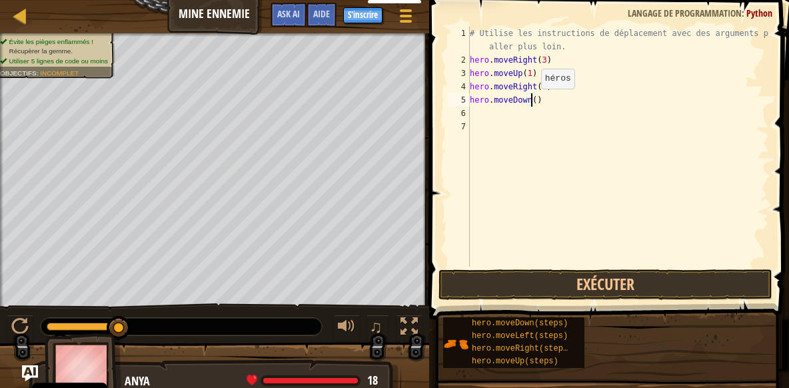
click at [529, 102] on div "# Utilise les instructions de déplacement avec des arguments pour aller plus lo…" at bounding box center [618, 167] width 302 height 280
type textarea "hero.moveDown(3)"
click at [488, 109] on div "# Utilise les instructions de déplacement avec des arguments pour aller plus lo…" at bounding box center [618, 167] width 302 height 280
type textarea "H"
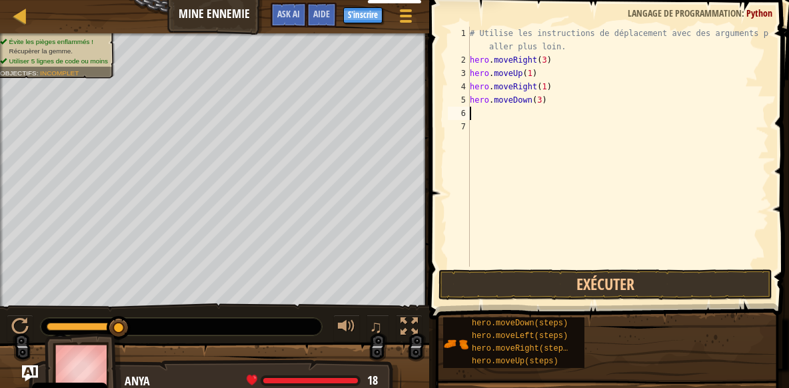
scroll to position [6, 0]
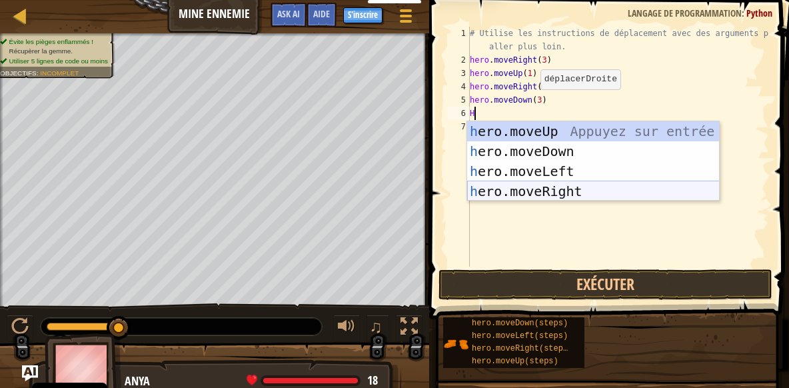
click at [561, 193] on div "h ero.moveUp Appuyez sur entrée h ero.moveDown Appuyez sur entrée h ero.moveLef…" at bounding box center [593, 181] width 252 height 120
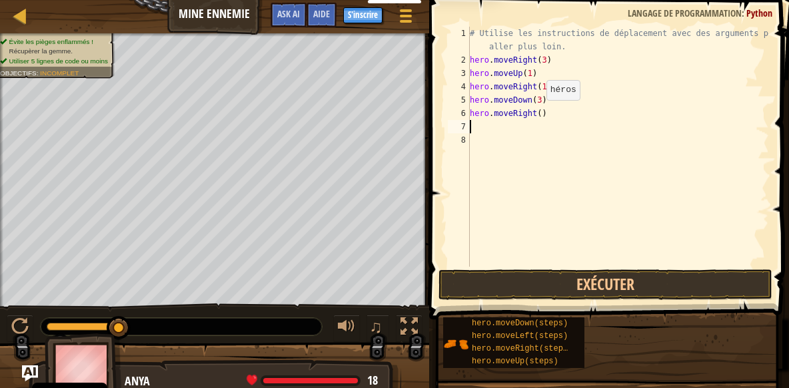
click at [534, 113] on div "# Utilise les instructions de déplacement avec des arguments pour aller plus lo…" at bounding box center [618, 167] width 302 height 280
type textarea "hero.moveRight(2)"
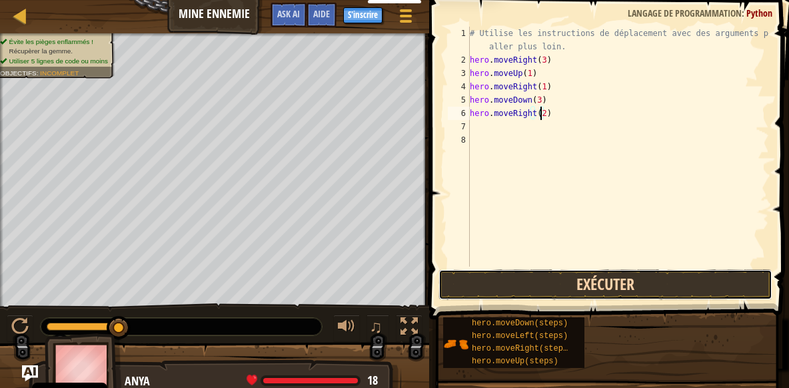
click at [569, 296] on button "Exécuter" at bounding box center [605, 284] width 334 height 31
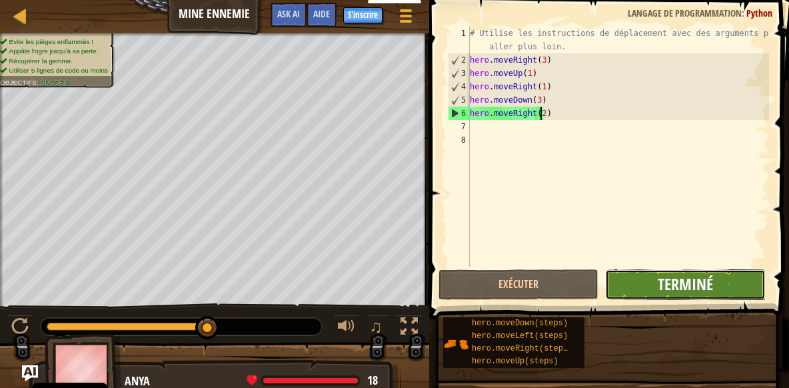
click at [695, 284] on span "Terminé" at bounding box center [684, 283] width 55 height 21
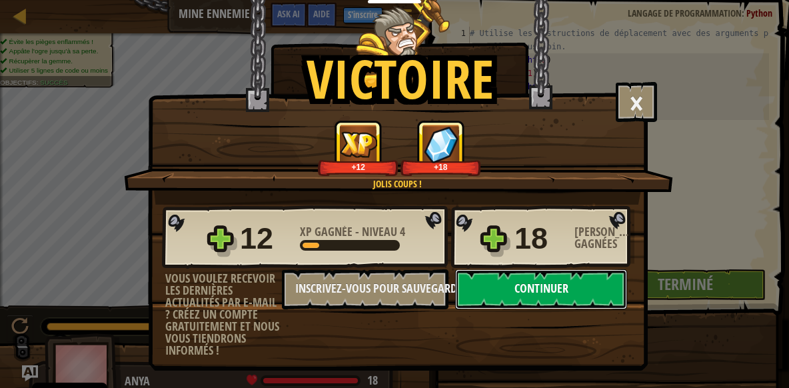
click at [531, 288] on button "Continuer" at bounding box center [541, 289] width 172 height 40
select select "fr"
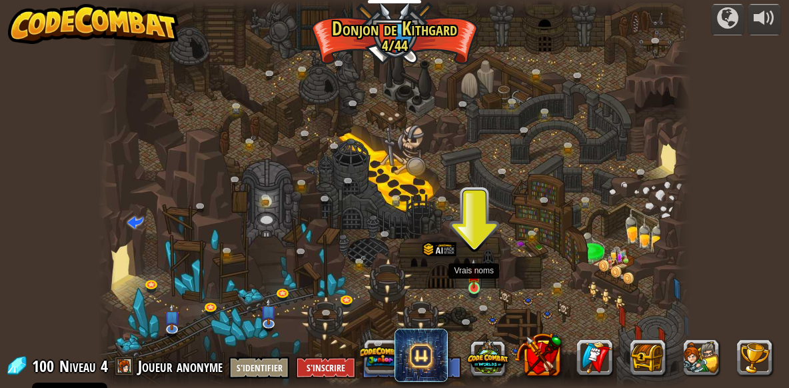
click at [474, 286] on img at bounding box center [473, 273] width 13 height 31
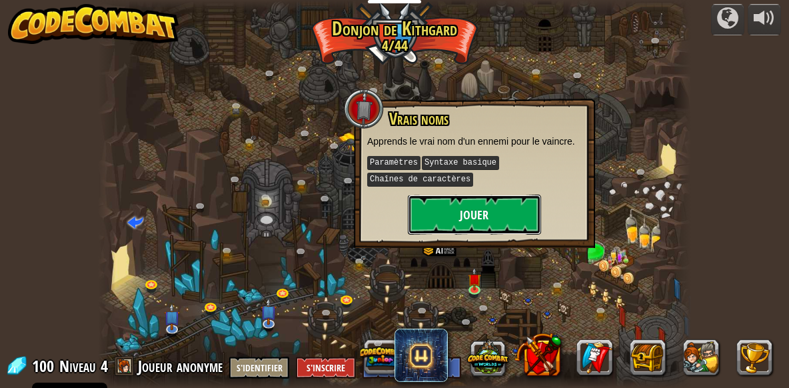
click at [486, 205] on button "Jouer" at bounding box center [474, 215] width 133 height 40
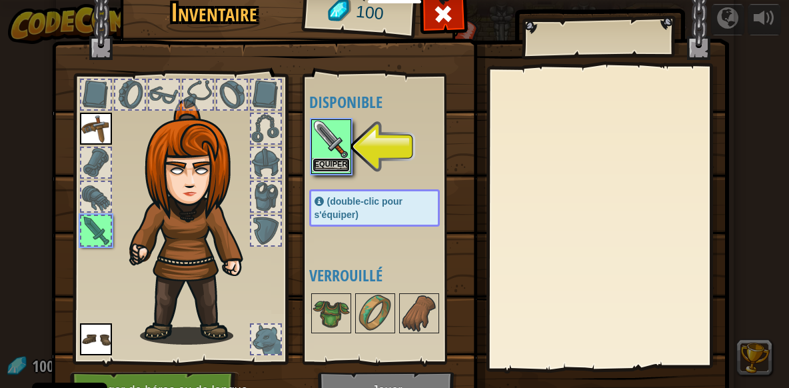
click at [330, 166] on button "Equiper" at bounding box center [330, 165] width 37 height 14
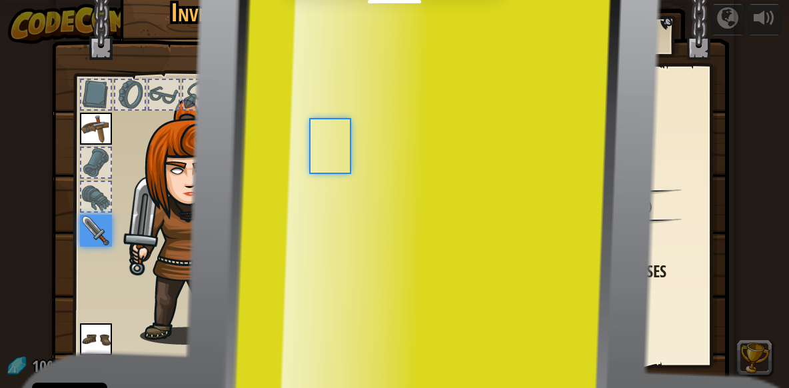
click at [330, 166] on div "Disponible Equiper Equiper Equiper (double-clic pour s'équiper) Verrouillé" at bounding box center [387, 219] width 157 height 278
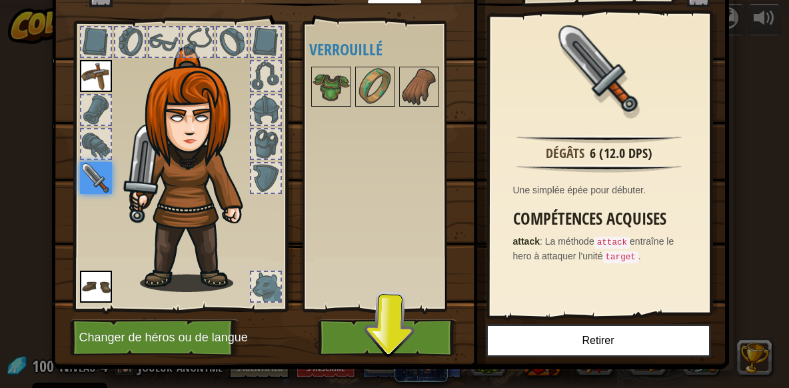
scroll to position [72, 0]
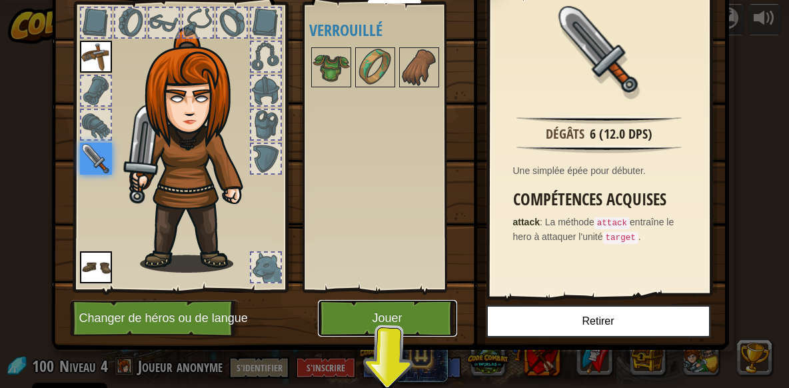
click at [398, 322] on button "Jouer" at bounding box center [387, 318] width 139 height 37
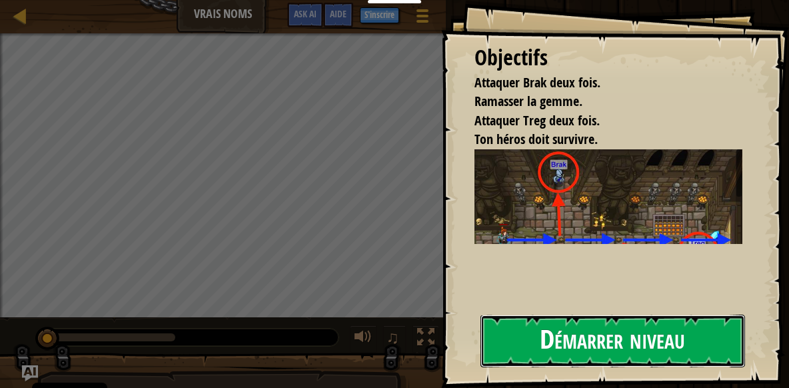
click at [588, 333] on button "Démarrer niveau" at bounding box center [612, 340] width 264 height 53
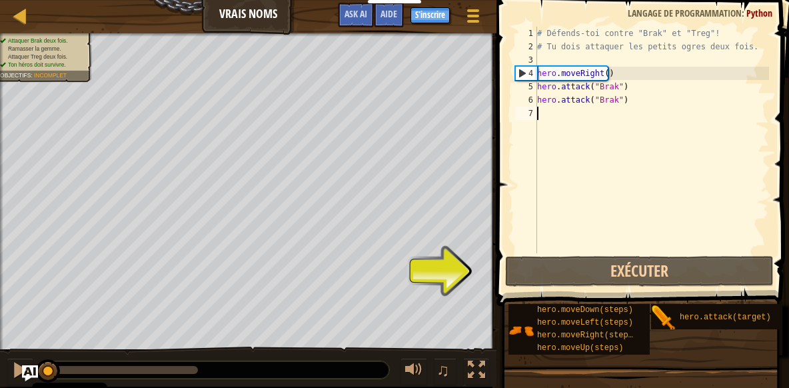
click at [557, 110] on div "# Défends-toi contre "Brak" et "Treg"! # Tu dois attaquer les petits ogres deux…" at bounding box center [651, 153] width 234 height 253
type textarea "H"
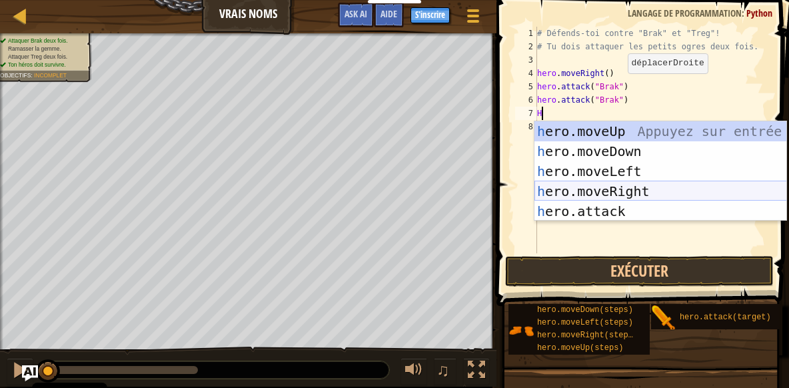
click at [606, 193] on div "h ero.moveUp Appuyez sur entrée h ero.moveDown Appuyez sur entrée h ero.moveLef…" at bounding box center [660, 191] width 252 height 140
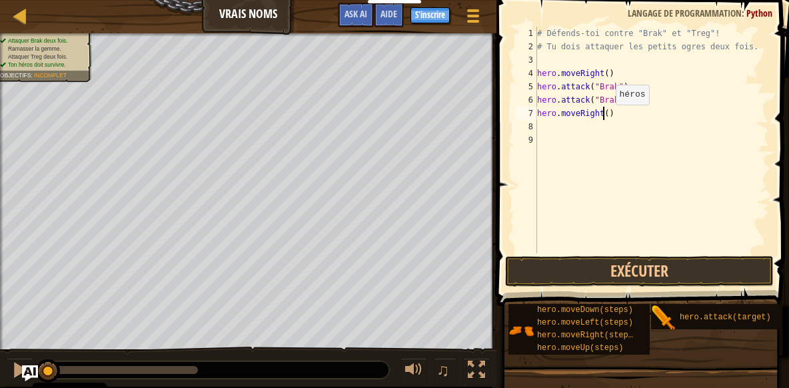
click at [604, 118] on div "# Défends-toi contre "Brak" et "Treg"! # Tu dois attaquer les petits ogres deux…" at bounding box center [651, 153] width 234 height 253
type textarea "hero.moveRight(2)"
click at [588, 132] on div "# Défends-toi contre "Brak" et "Treg"! # Tu dois attaquer les petits ogres deux…" at bounding box center [651, 153] width 234 height 253
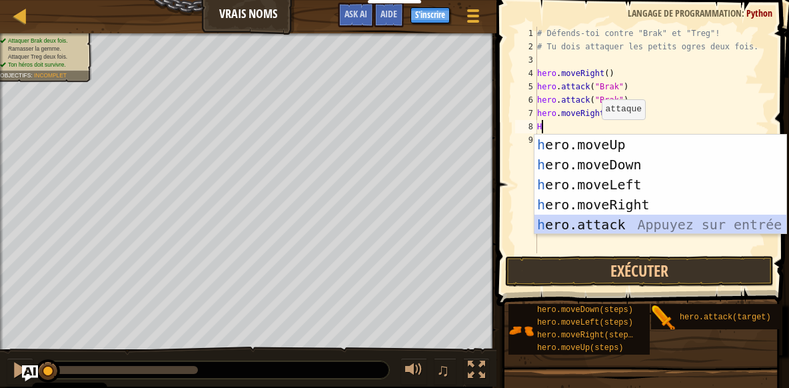
click at [616, 219] on div "h ero.moveUp Appuyez sur entrée h ero.moveDown Appuyez sur entrée h ero.moveLef…" at bounding box center [660, 205] width 252 height 140
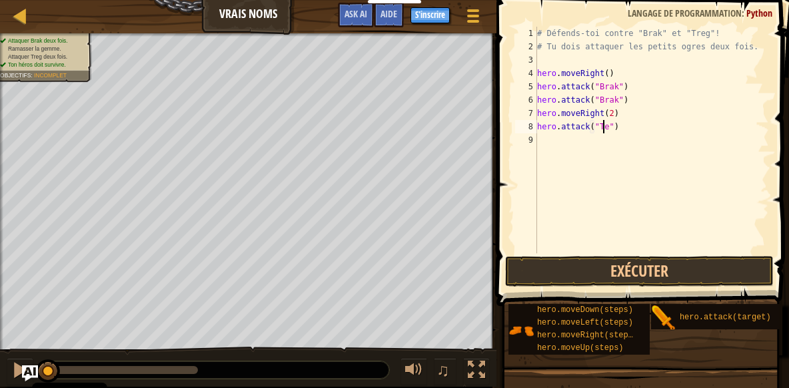
scroll to position [6, 5]
type textarea "hero.attack("Treg")"
click at [602, 150] on div "# Défends-toi contre "Brak" et "Treg"! # Tu dois attaquer les petits ogres deux…" at bounding box center [651, 153] width 234 height 253
drag, startPoint x: 622, startPoint y: 132, endPoint x: 538, endPoint y: 125, distance: 84.2
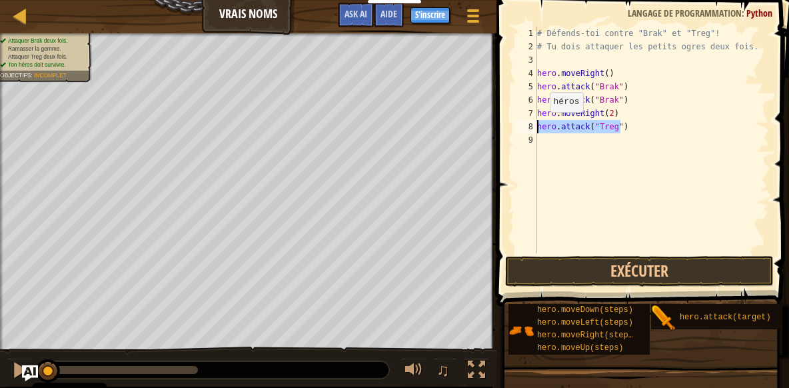
click at [538, 125] on div "# Défends-toi contre "Brak" et "Treg"! # Tu dois attaquer les petits ogres deux…" at bounding box center [651, 153] width 234 height 253
type textarea "hero.attack("Treg")"
click at [562, 142] on div "# Défends-toi contre "Brak" et "Treg"! # Tu dois attaquer les petits ogres deux…" at bounding box center [651, 153] width 234 height 253
type textarea "hero.attack("Treg")"
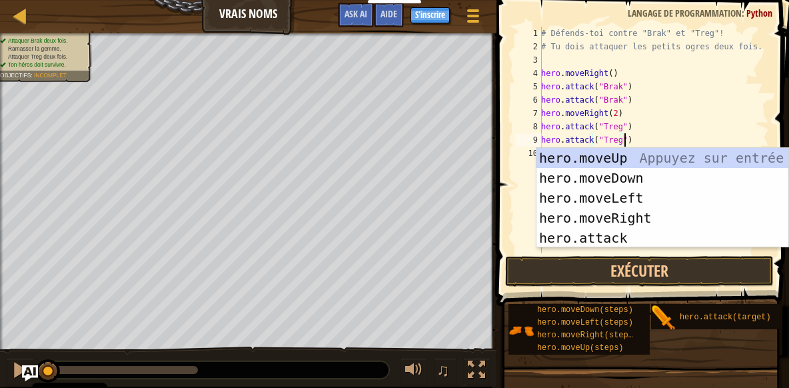
click at [637, 137] on div "# Défends-toi contre "Brak" et "Treg"! # Tu dois attaquer les petits ogres deux…" at bounding box center [653, 153] width 230 height 253
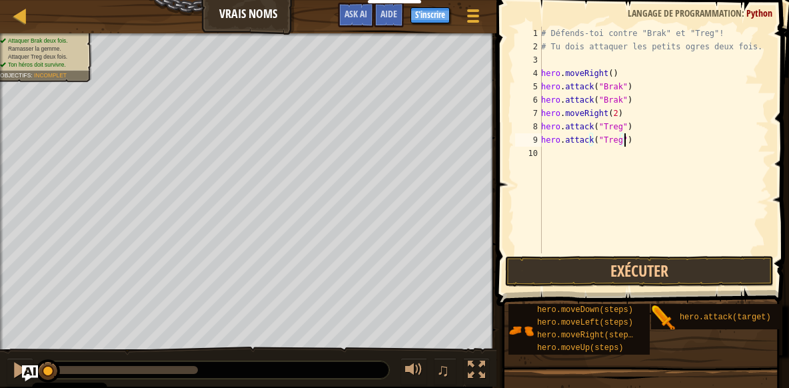
click at [582, 149] on div "# Défends-toi contre "Brak" et "Treg"! # Tu dois attaquer les petits ogres deux…" at bounding box center [653, 153] width 230 height 253
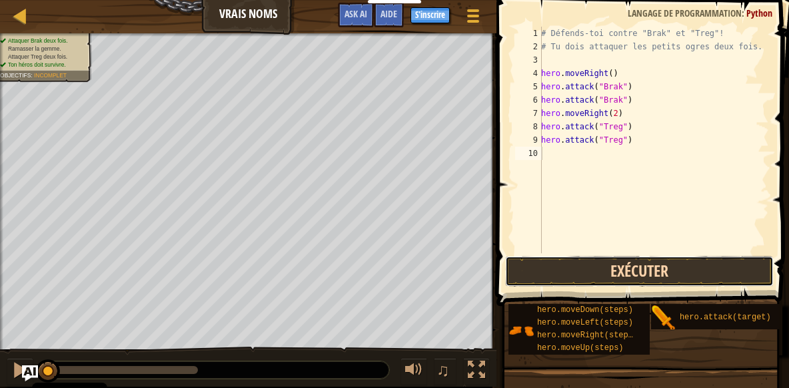
click at [640, 271] on button "Exécuter" at bounding box center [639, 271] width 268 height 31
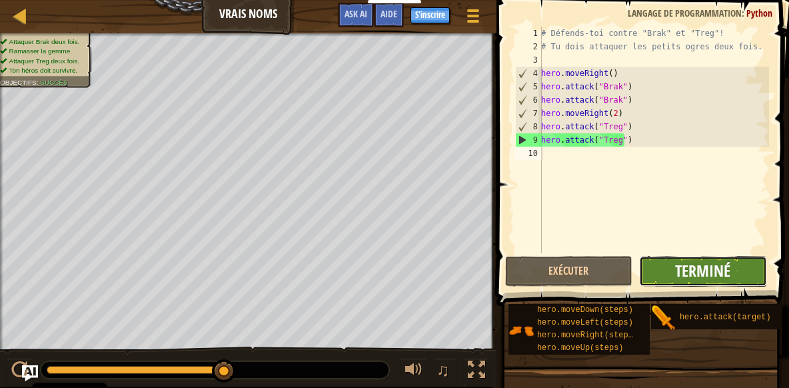
click at [703, 270] on span "Terminé" at bounding box center [702, 270] width 55 height 21
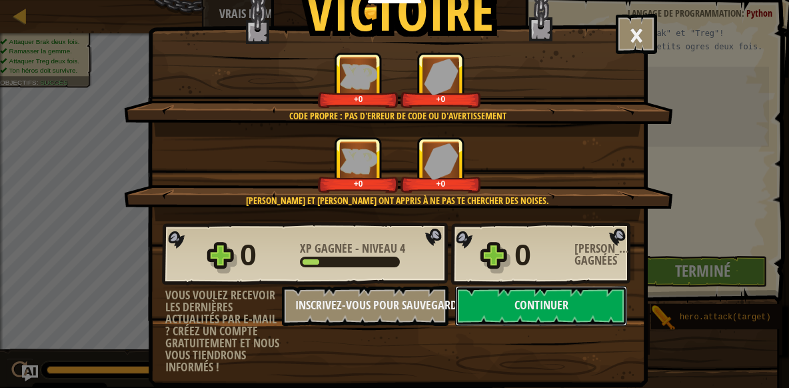
scroll to position [69, 0]
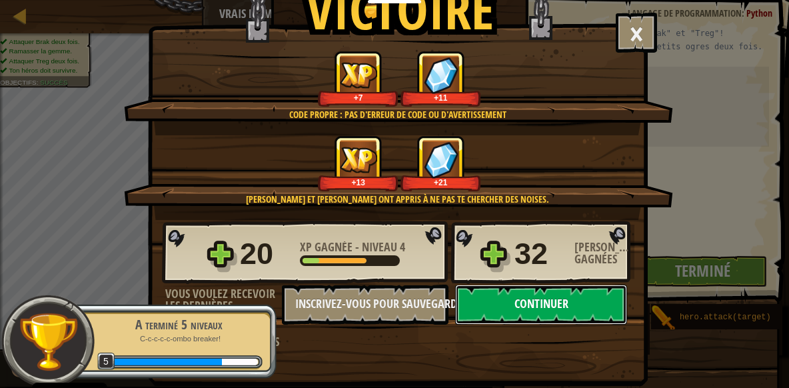
click at [550, 300] on button "Continuer" at bounding box center [541, 304] width 172 height 40
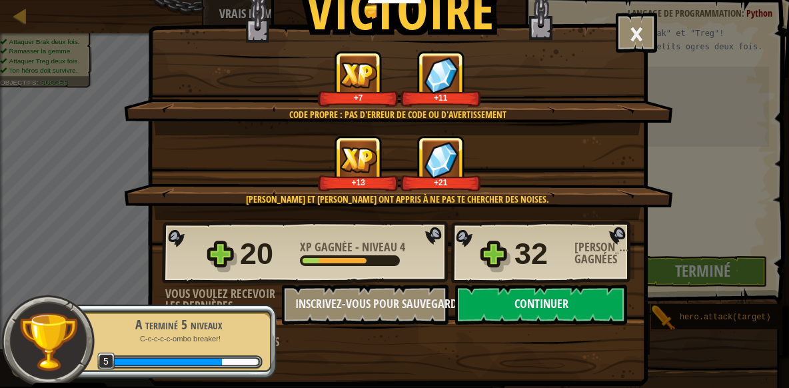
select select "fr"
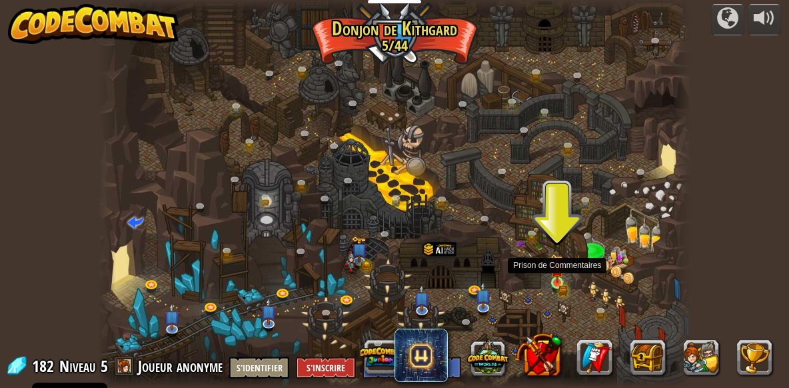
click at [560, 283] on img at bounding box center [556, 268] width 13 height 29
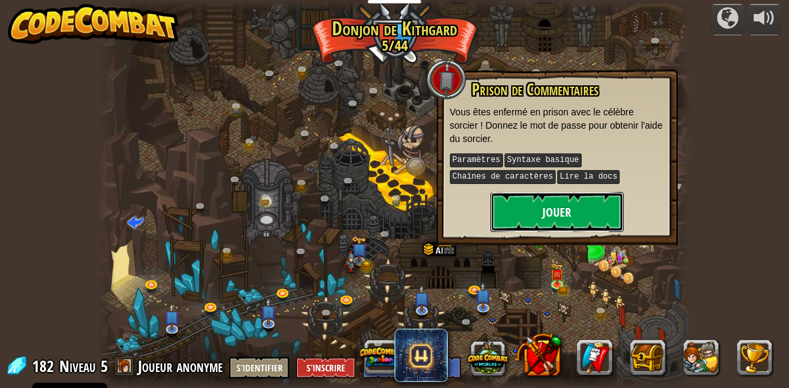
click at [562, 210] on button "Jouer" at bounding box center [556, 212] width 133 height 40
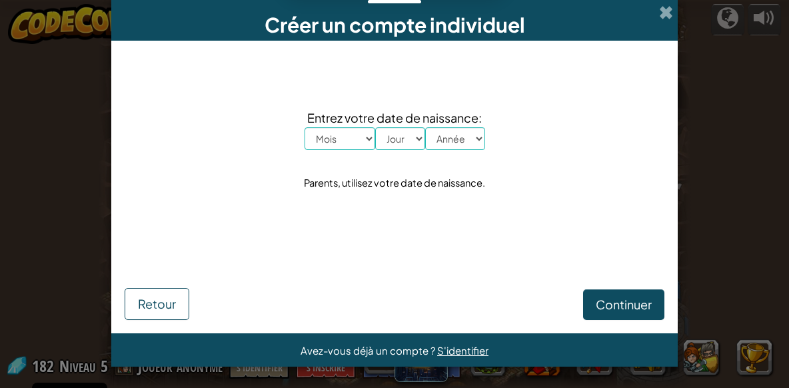
click at [304, 127] on select "Mois [PERSON_NAME] Mars Avril Mai Juin Juillet Août Septembre Octobre Novembre …" at bounding box center [339, 138] width 71 height 23
select select "7"
click option "Juillet" at bounding box center [0, 0] width 0 height 0
click at [375, 127] on select "Jour 1 2 3 4 5 6 7 8 9 10 11 12 13 14 15 16 17 18 19 20 21 22 23 24 25 26 27 28…" at bounding box center [400, 138] width 50 height 23
select select "24"
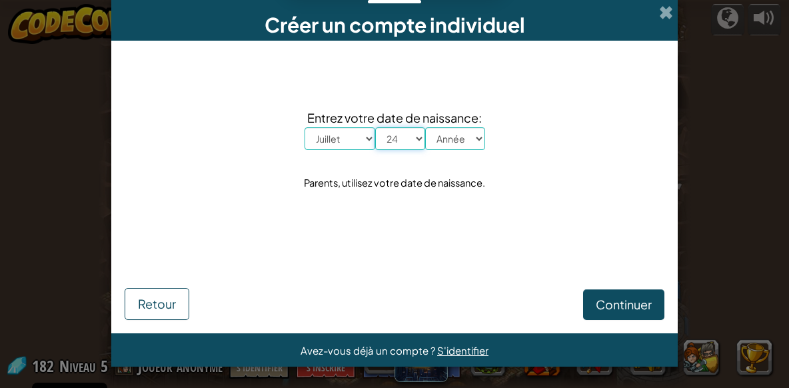
click option "24" at bounding box center [0, 0] width 0 height 0
select select "2003"
click option "2003" at bounding box center [0, 0] width 0 height 0
click at [609, 306] on span "Continuer" at bounding box center [624, 303] width 56 height 15
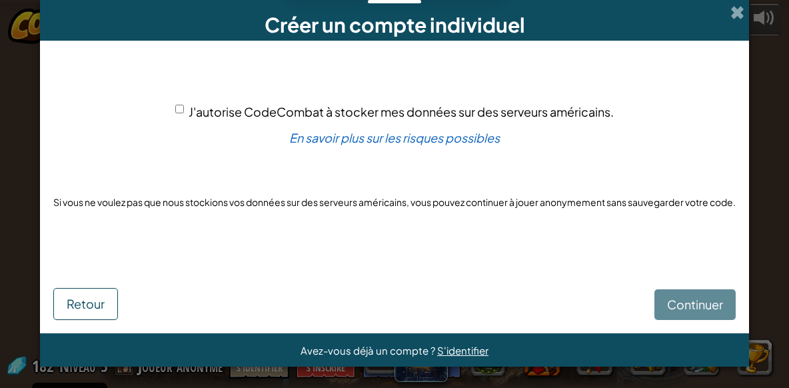
click at [202, 119] on span "J'autorise CodeCombat à stocker mes données sur des serveurs américains." at bounding box center [401, 111] width 425 height 15
click at [184, 113] on input "J'autorise CodeCombat à stocker mes données sur des serveurs américains." at bounding box center [179, 109] width 9 height 9
checkbox input "true"
click at [685, 305] on span "Continuer" at bounding box center [695, 303] width 56 height 15
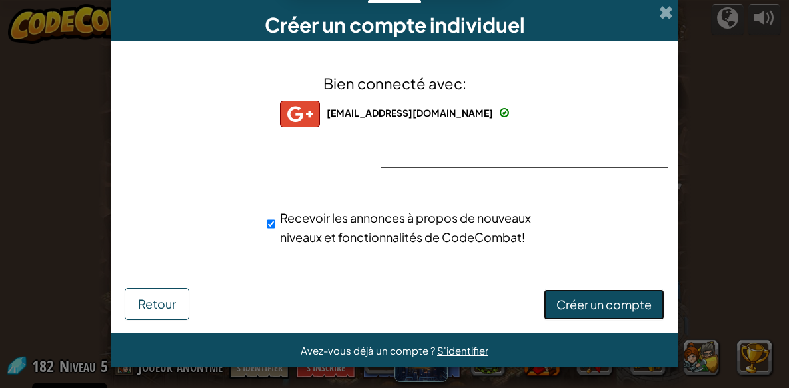
click at [587, 297] on span "Créer un compte" at bounding box center [603, 303] width 95 height 15
click at [460, 216] on span "Recevoir les annonces à propos de nouveaux niveaux et fonctionnalités de CodeCo…" at bounding box center [405, 227] width 251 height 35
click at [275, 216] on input "Recevoir les annonces à propos de nouveaux niveaux et fonctionnalités de CodeCo…" at bounding box center [270, 223] width 9 height 27
checkbox input "false"
click at [618, 300] on button "Créer un compte" at bounding box center [604, 304] width 121 height 31
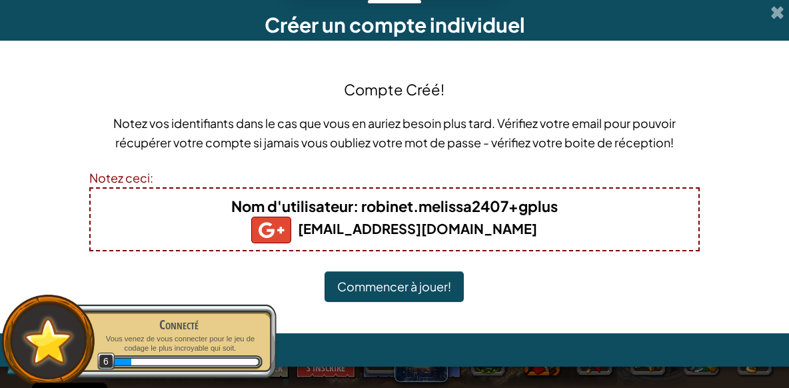
click at [405, 282] on button "Commencer à jouer!" at bounding box center [393, 286] width 139 height 31
